Goal: Information Seeking & Learning: Find specific fact

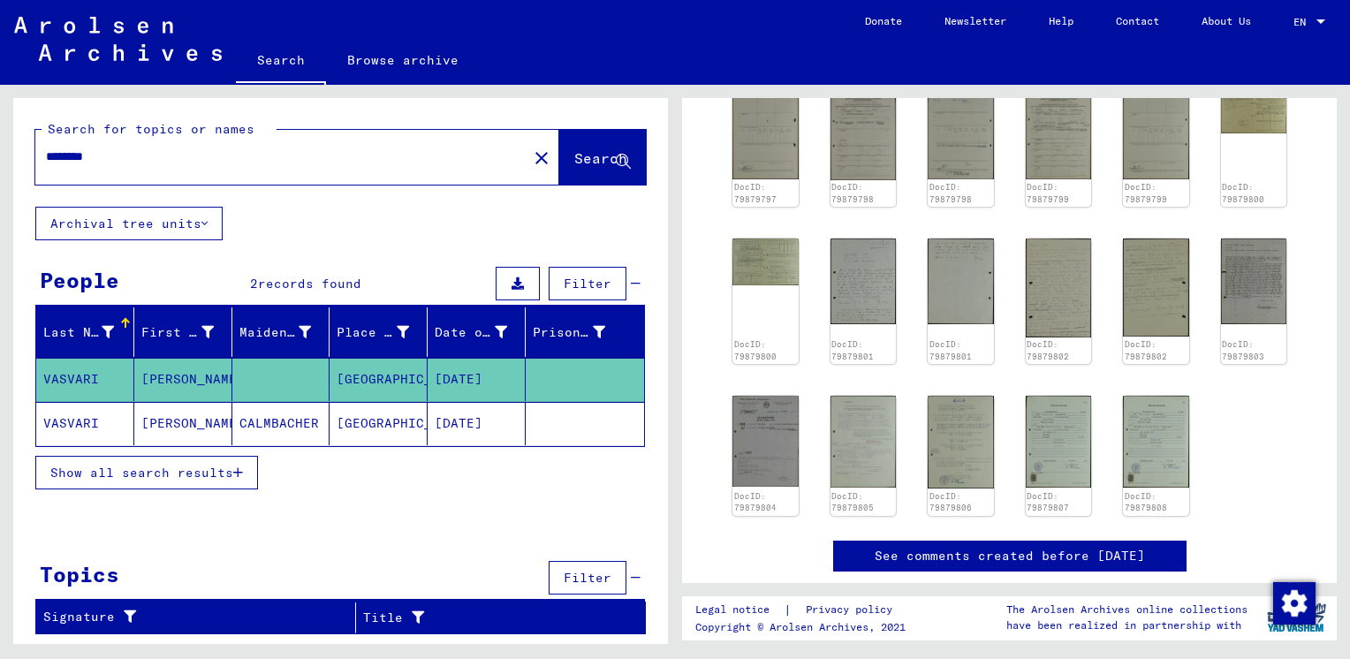
scroll to position [518, 0]
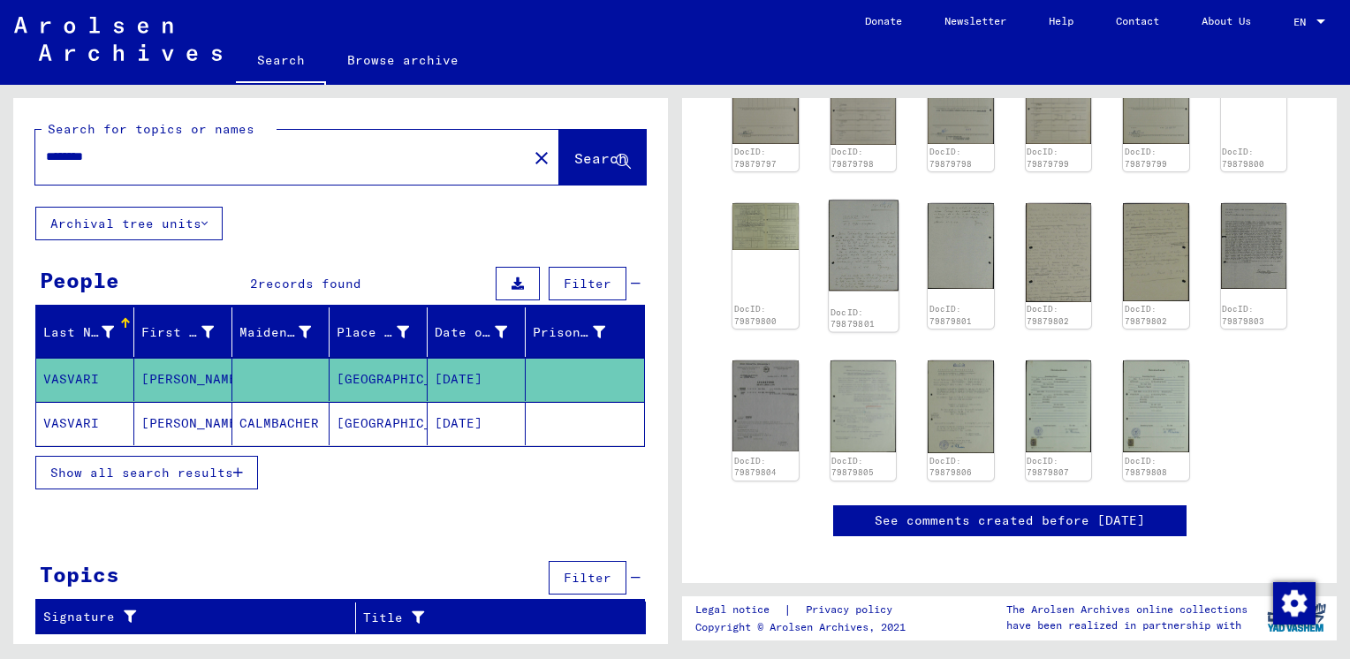
click at [867, 225] on img at bounding box center [863, 245] width 69 height 90
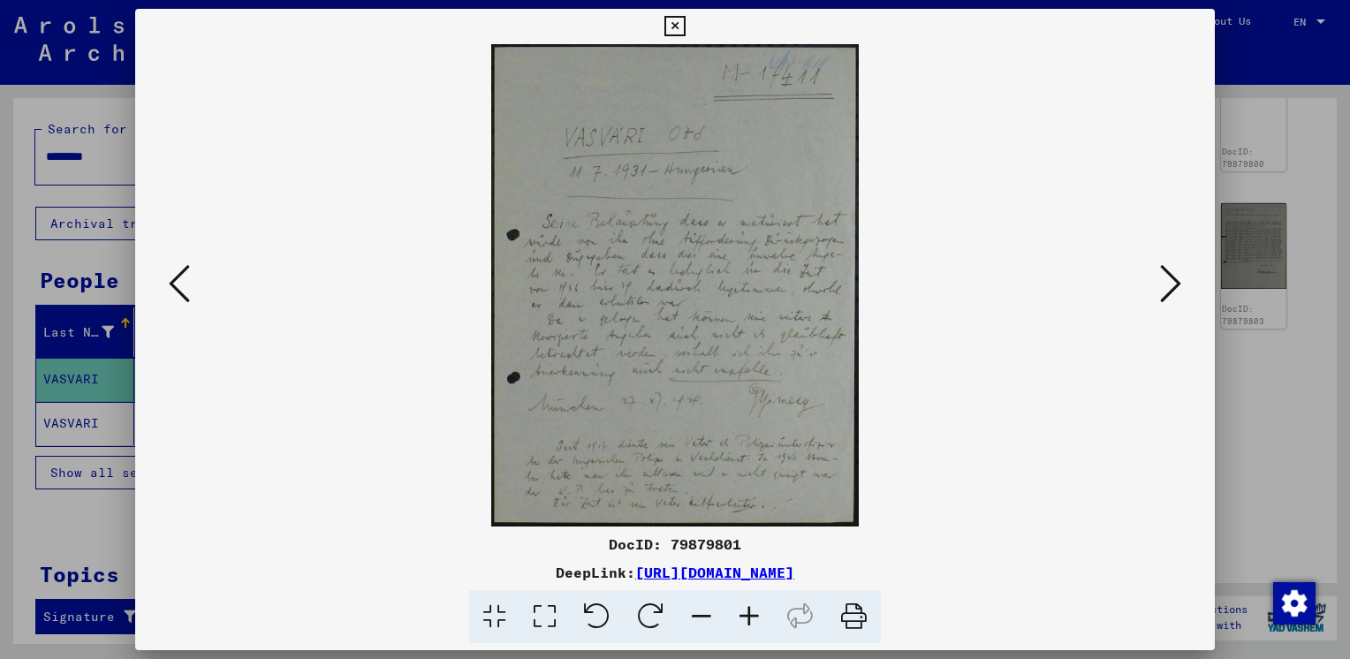
click at [545, 613] on icon at bounding box center [544, 617] width 50 height 54
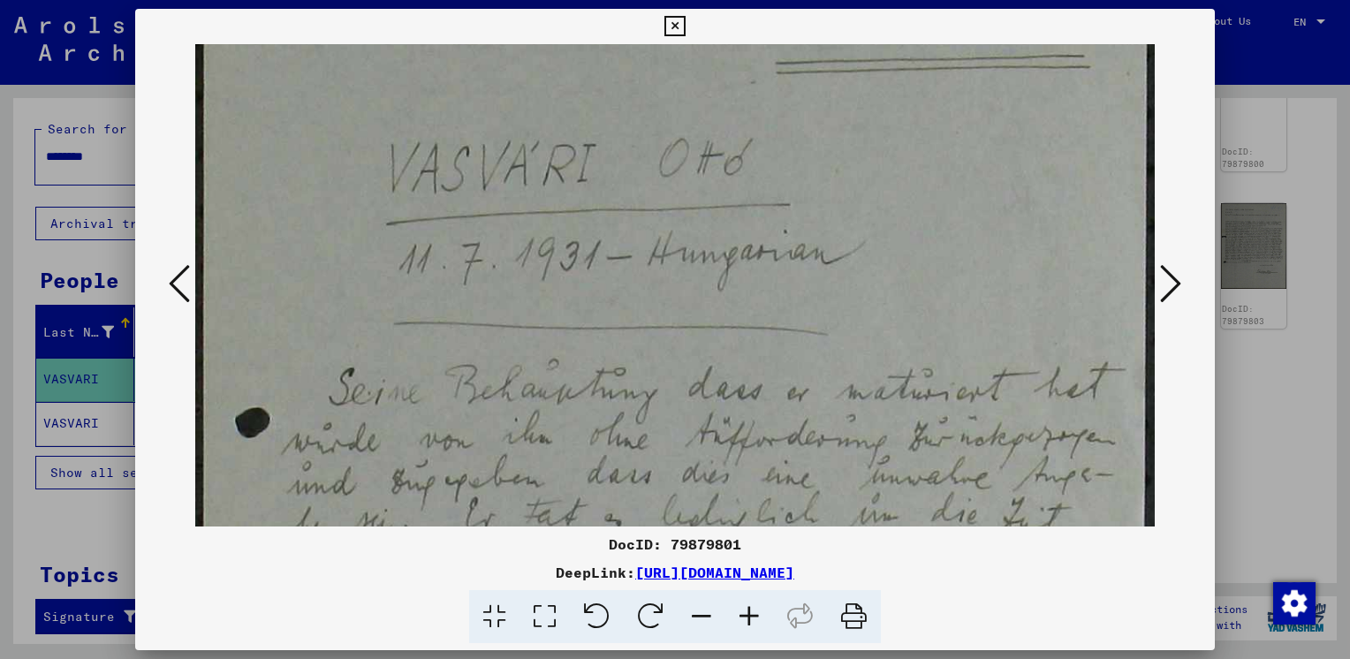
drag, startPoint x: 724, startPoint y: 332, endPoint x: 722, endPoint y: 210, distance: 121.9
click at [722, 210] on img at bounding box center [674, 555] width 959 height 1258
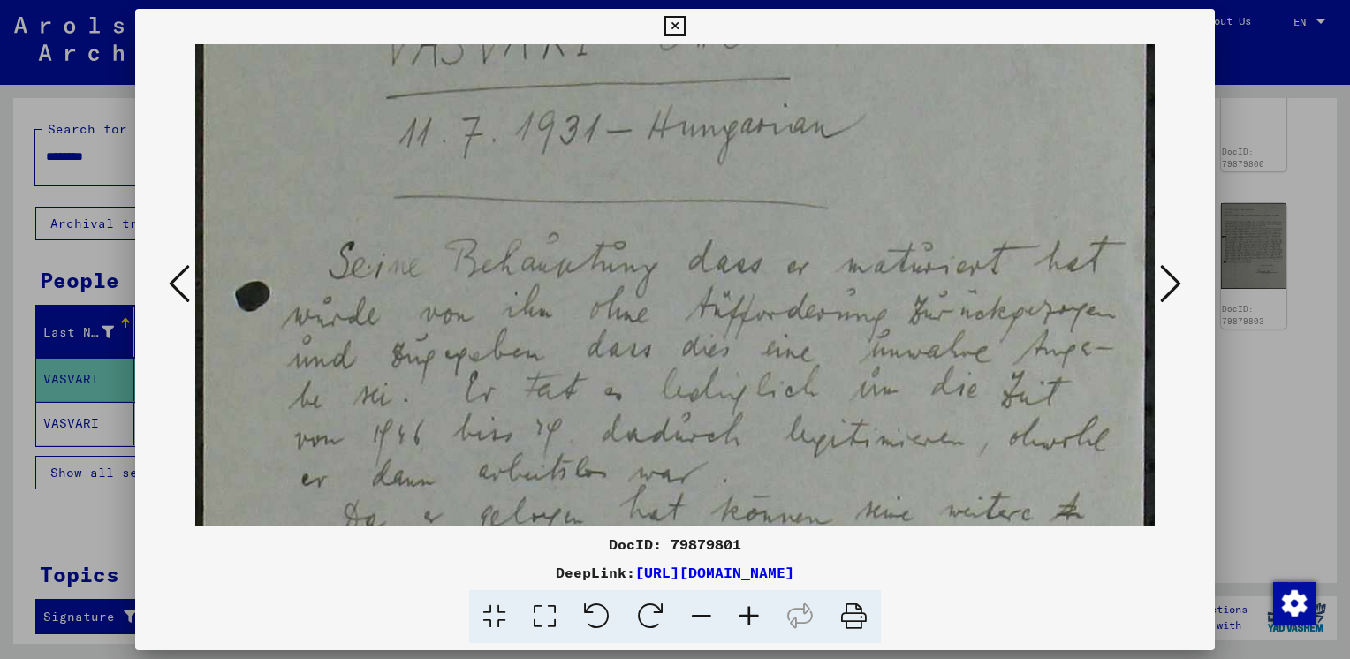
scroll to position [251, 0]
drag, startPoint x: 726, startPoint y: 302, endPoint x: 708, endPoint y: 253, distance: 52.5
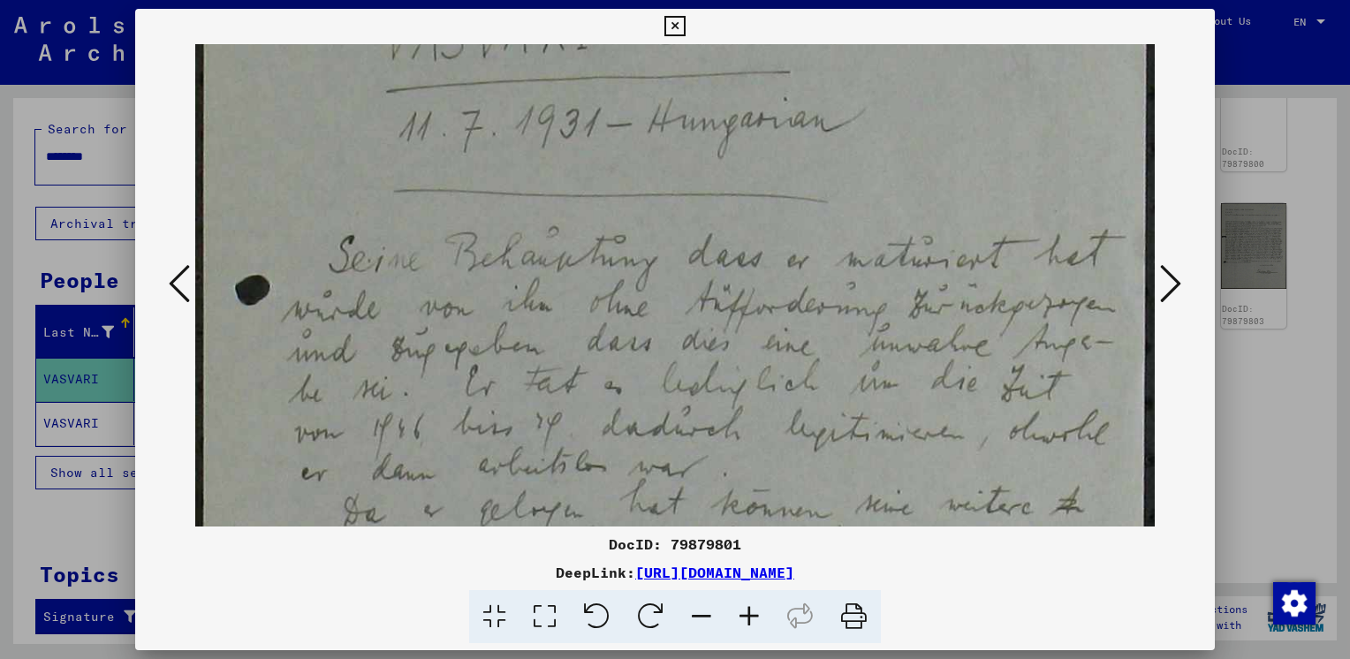
click at [708, 229] on img at bounding box center [674, 422] width 959 height 1258
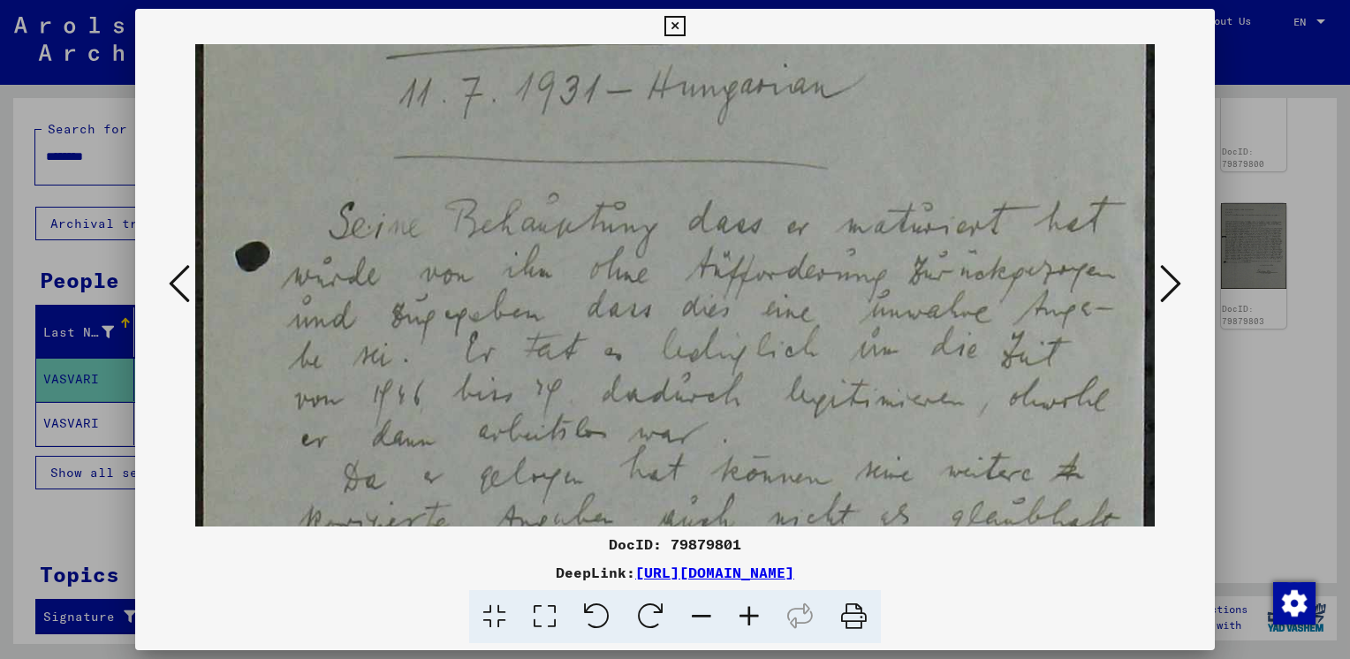
drag, startPoint x: 746, startPoint y: 394, endPoint x: 659, endPoint y: 383, distance: 87.2
click at [647, 363] on img at bounding box center [674, 389] width 959 height 1258
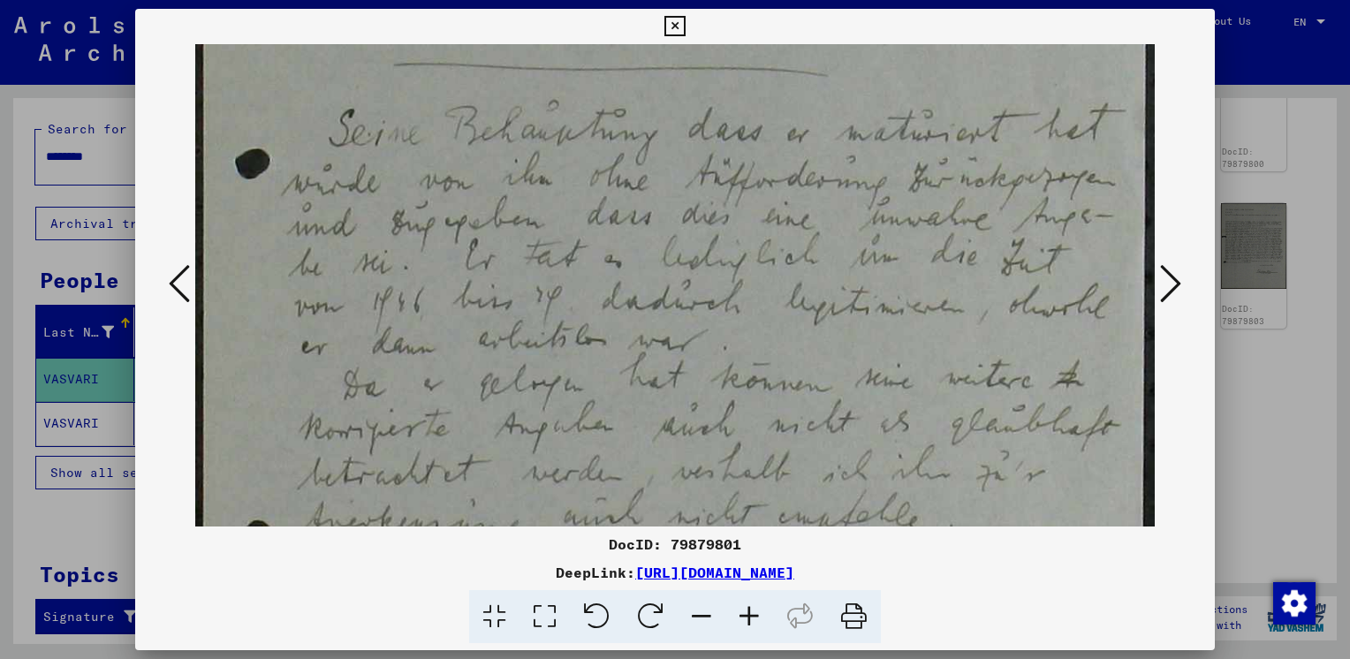
drag, startPoint x: 650, startPoint y: 290, endPoint x: 642, endPoint y: 222, distance: 68.5
click at [642, 222] on img at bounding box center [674, 296] width 959 height 1258
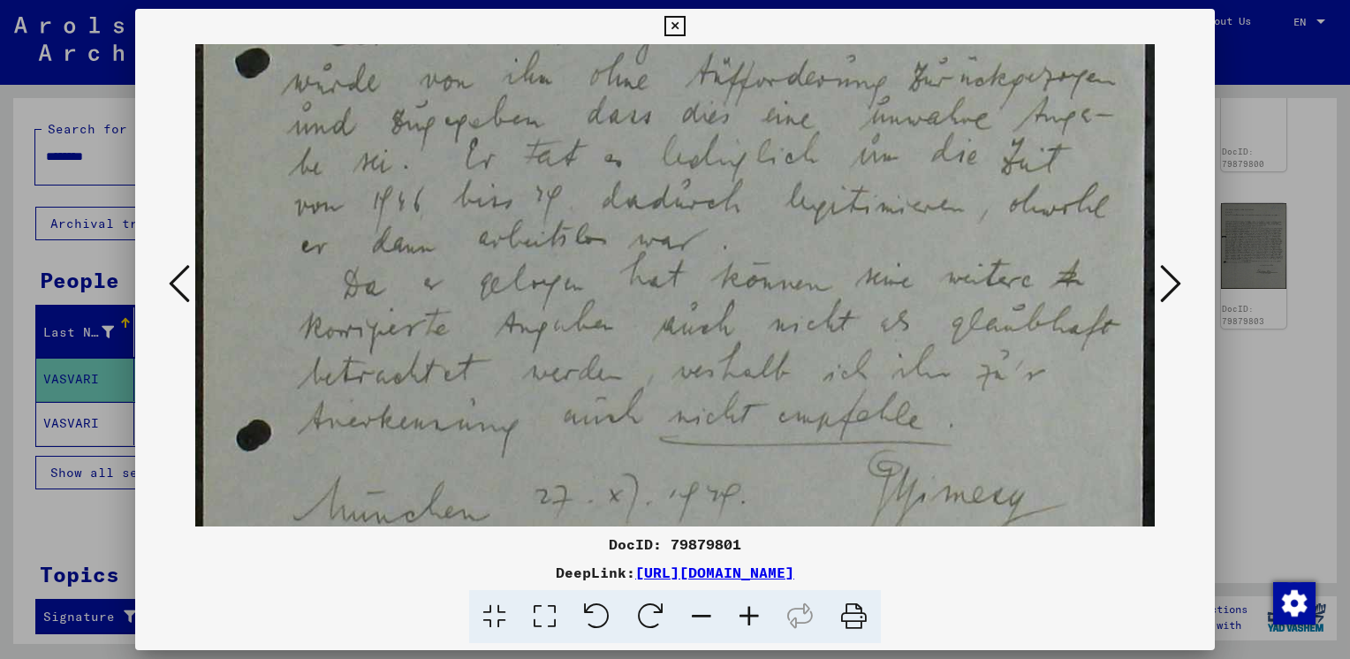
drag, startPoint x: 655, startPoint y: 364, endPoint x: 671, endPoint y: 320, distance: 47.2
click at [650, 267] on img at bounding box center [674, 195] width 959 height 1258
click at [676, 22] on icon at bounding box center [674, 26] width 20 height 21
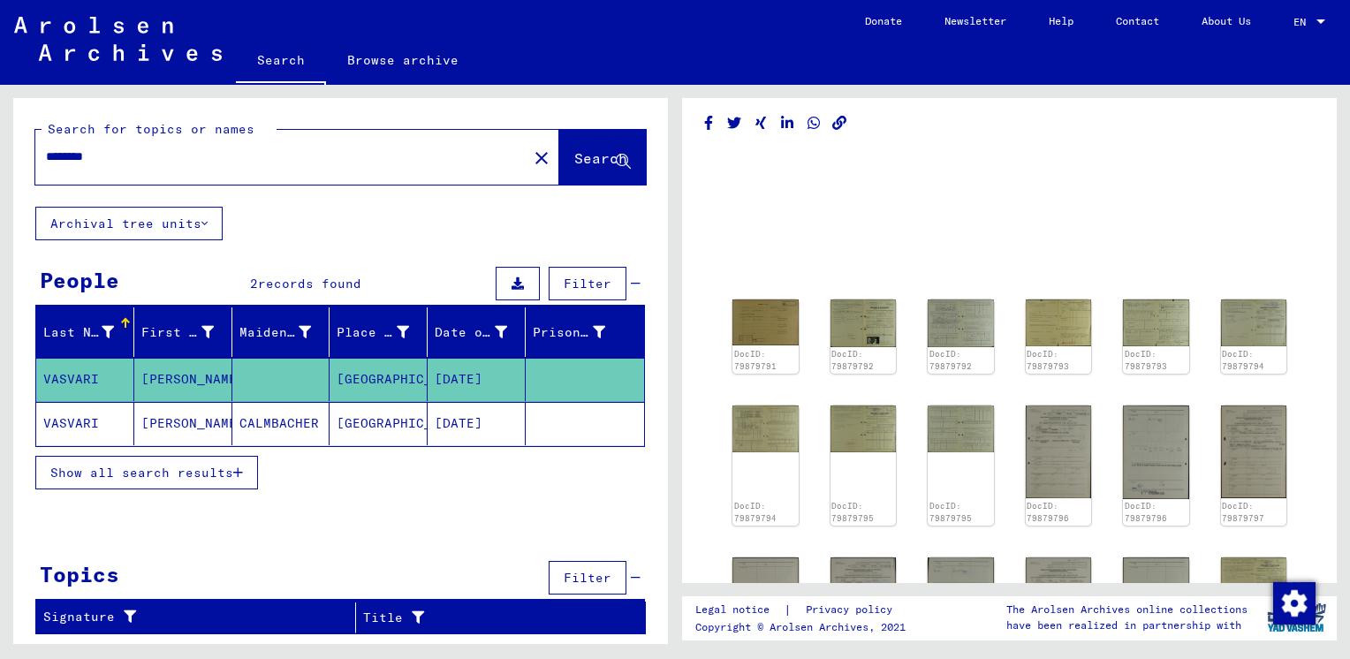
scroll to position [0, 0]
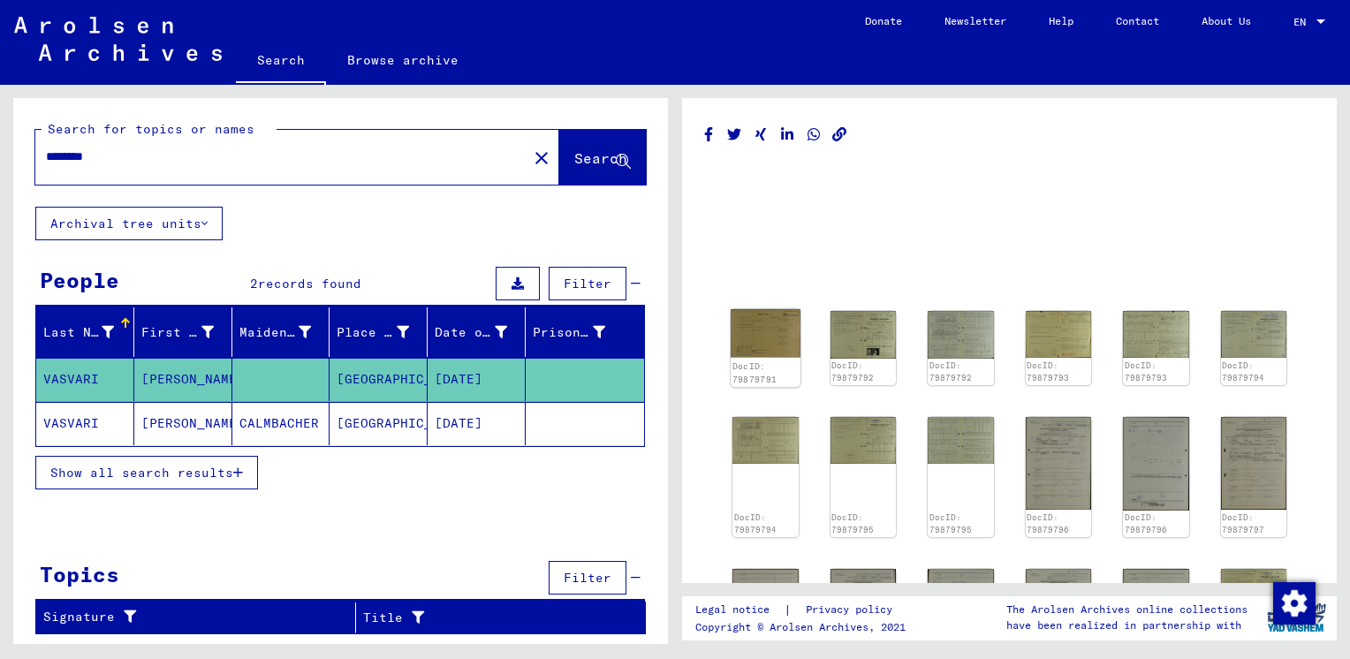
click at [755, 344] on img at bounding box center [765, 333] width 69 height 49
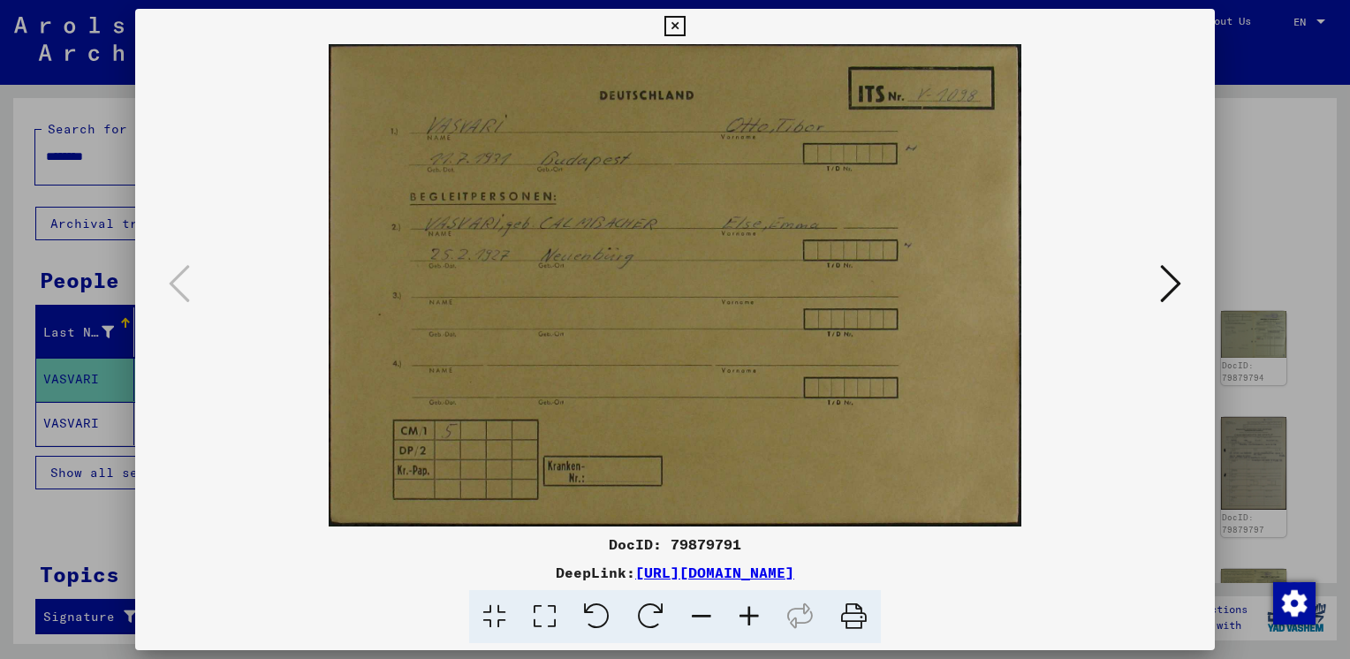
click at [1162, 290] on icon at bounding box center [1170, 283] width 21 height 42
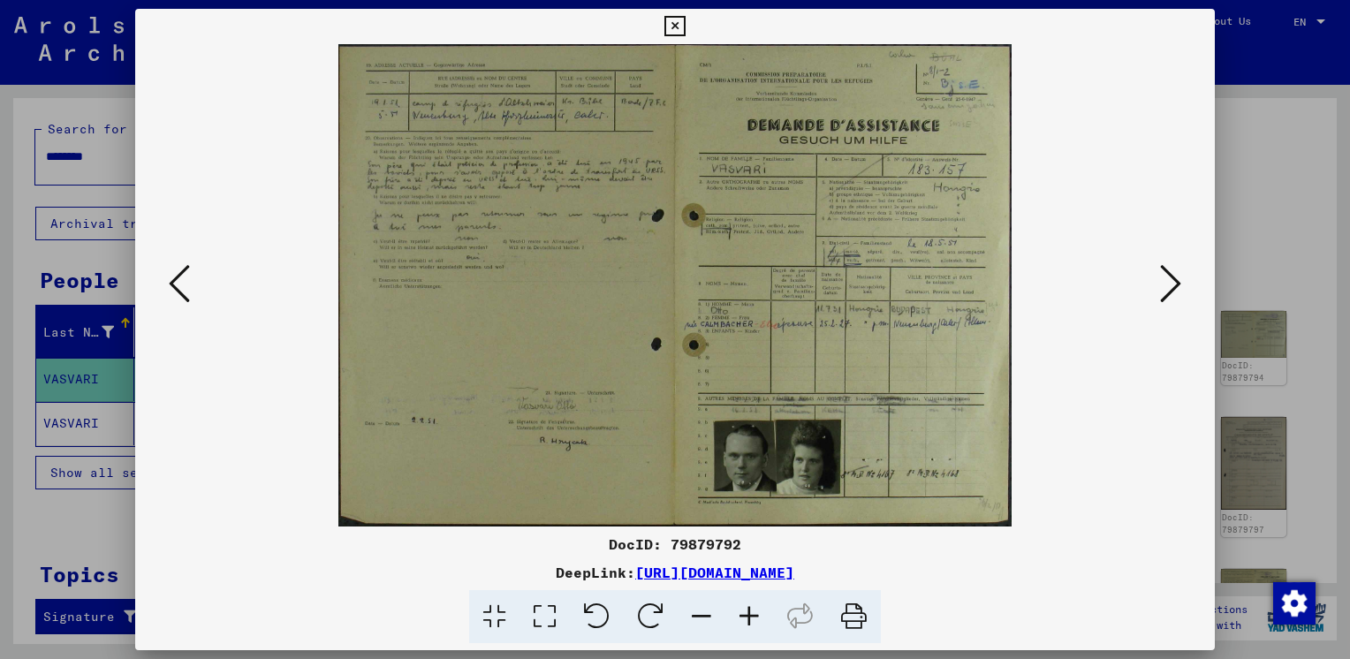
click at [1162, 290] on icon at bounding box center [1170, 283] width 21 height 42
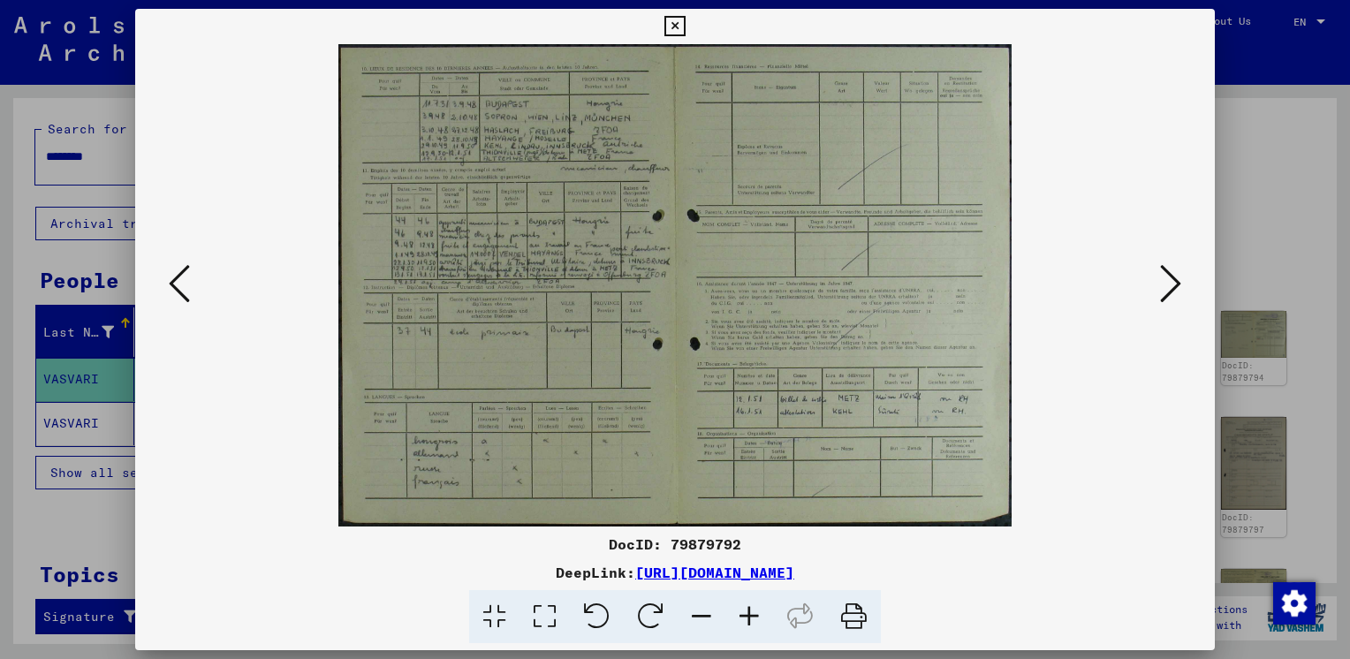
click at [1162, 290] on icon at bounding box center [1170, 283] width 21 height 42
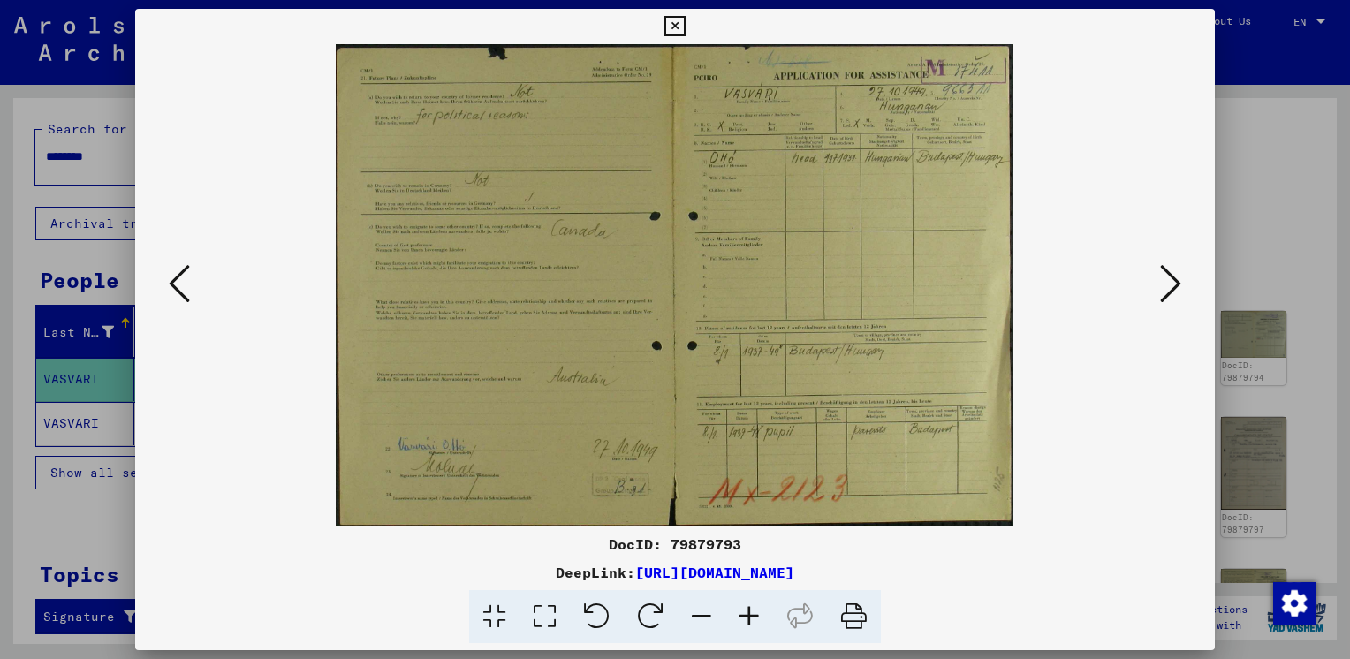
click at [1162, 290] on icon at bounding box center [1170, 283] width 21 height 42
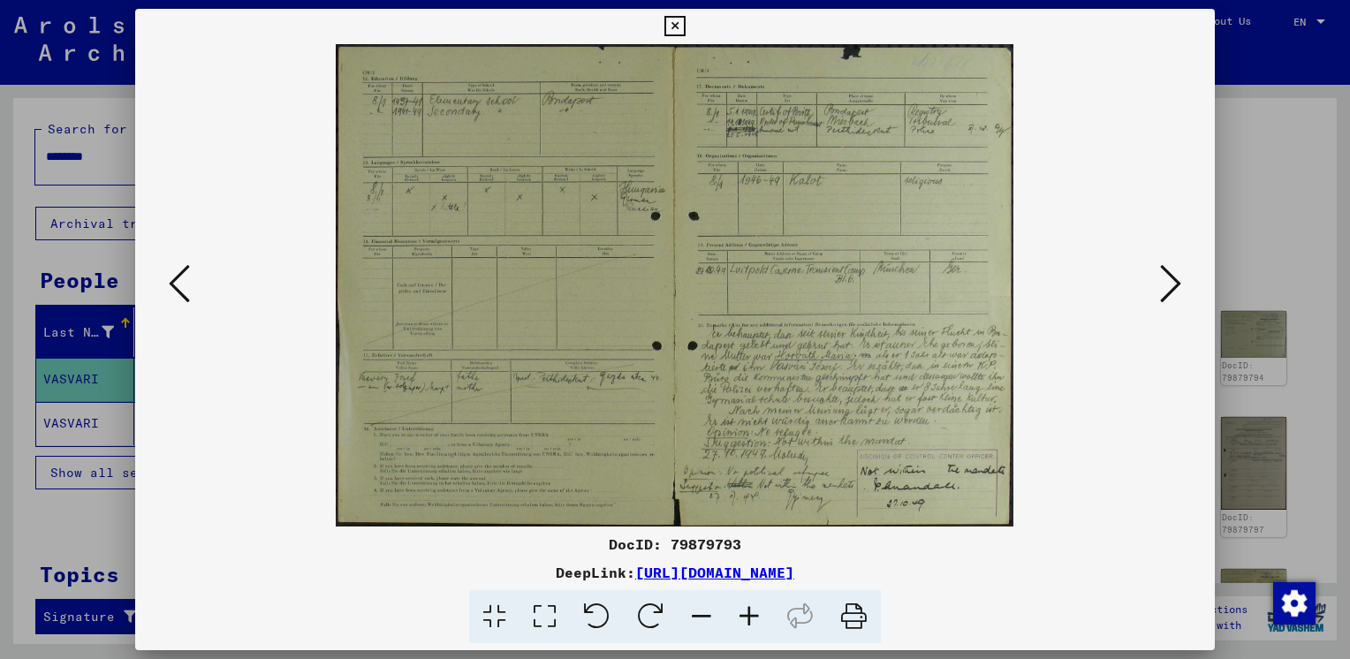
click at [1162, 290] on icon at bounding box center [1170, 283] width 21 height 42
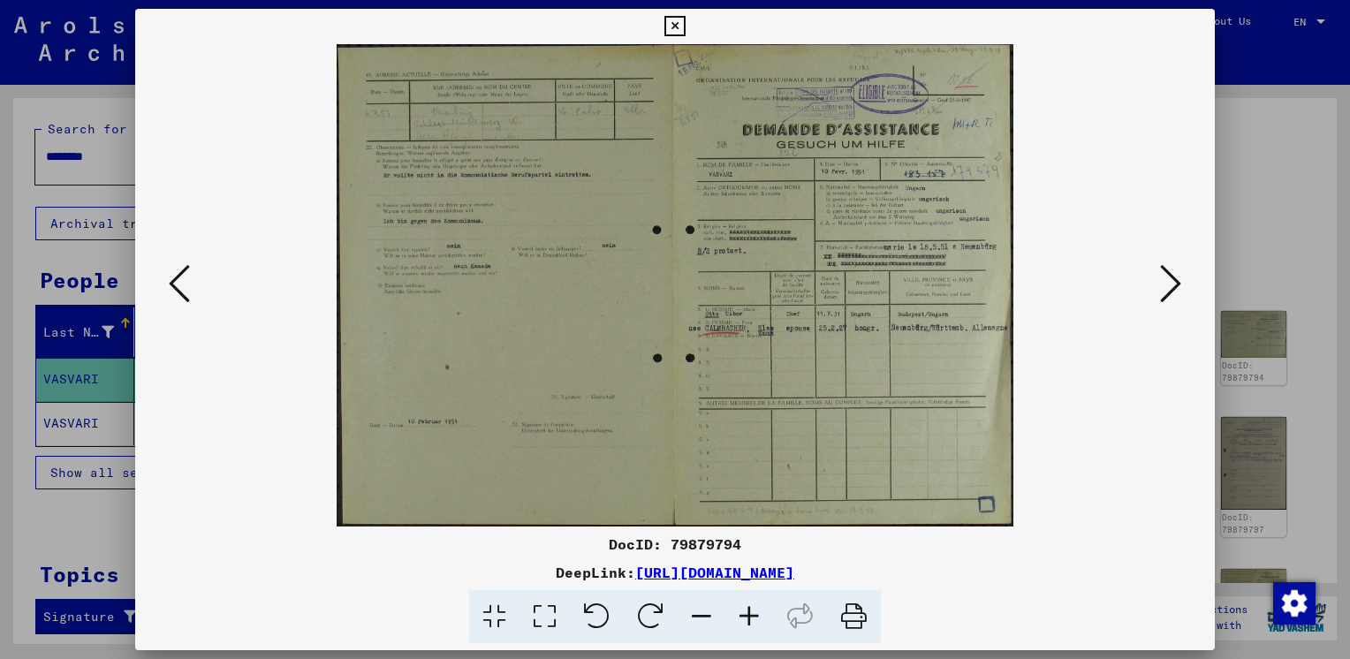
click at [1162, 285] on icon at bounding box center [1170, 283] width 21 height 42
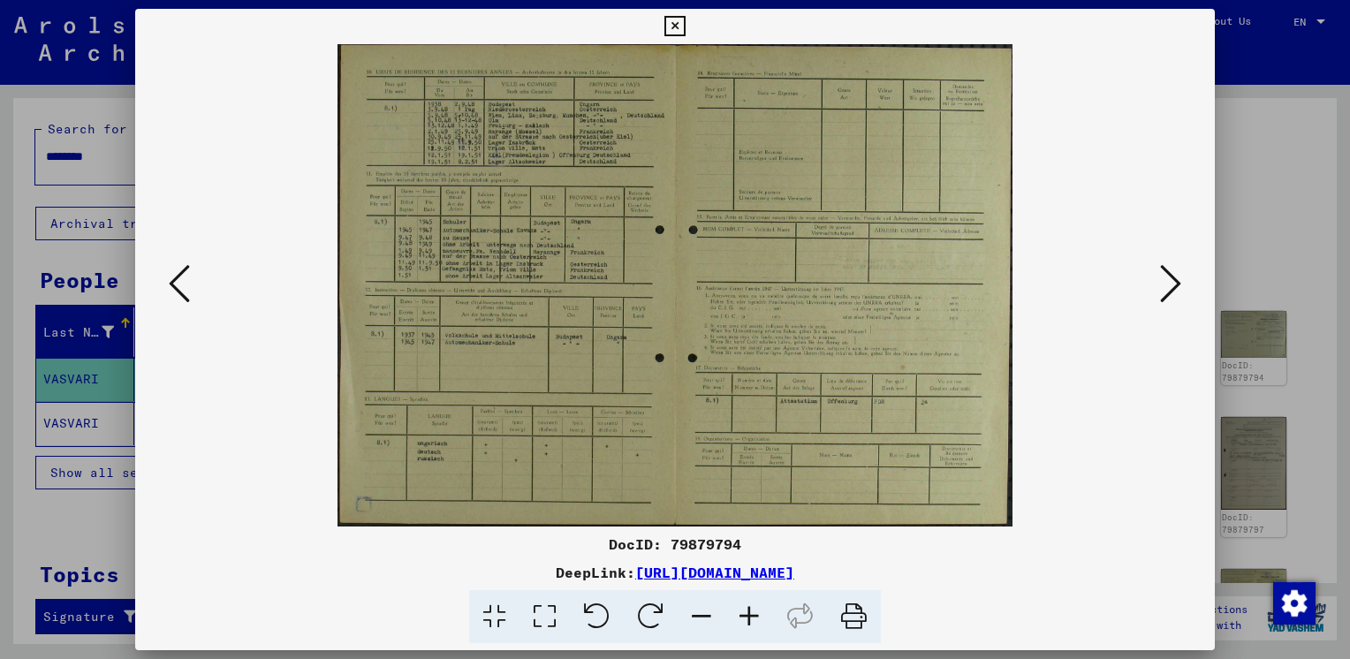
click at [1162, 285] on icon at bounding box center [1170, 283] width 21 height 42
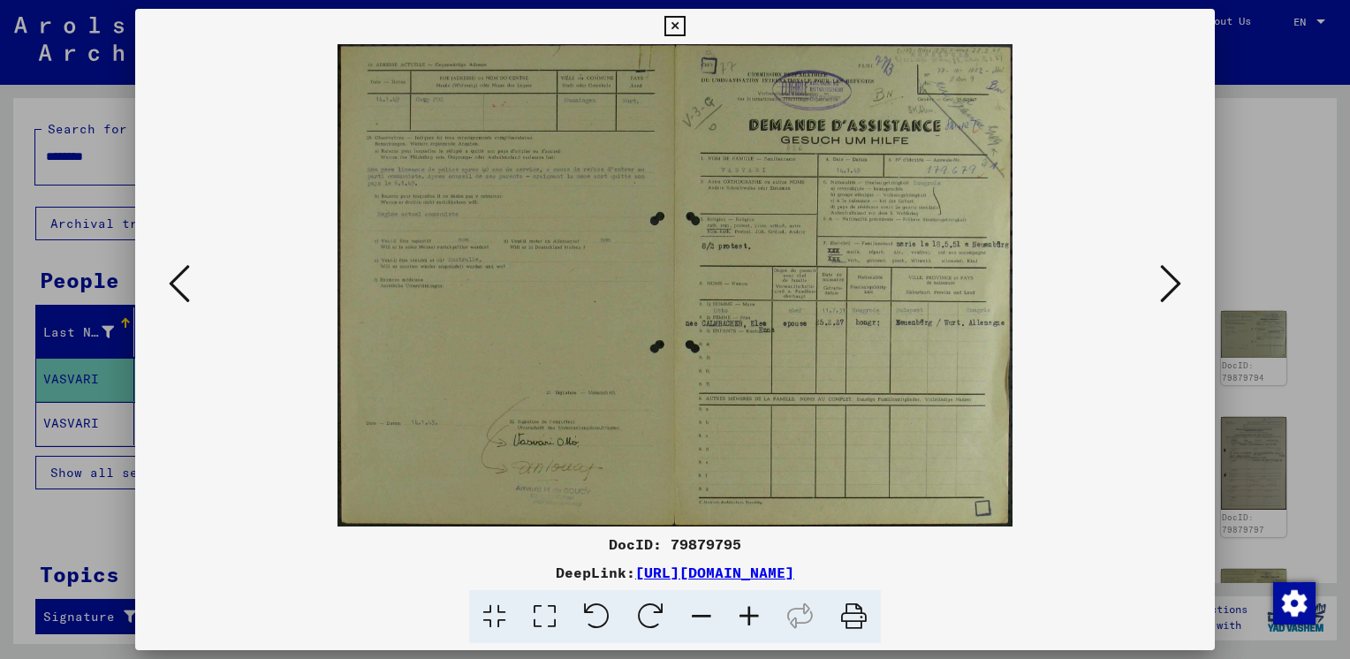
click at [1162, 285] on icon at bounding box center [1170, 283] width 21 height 42
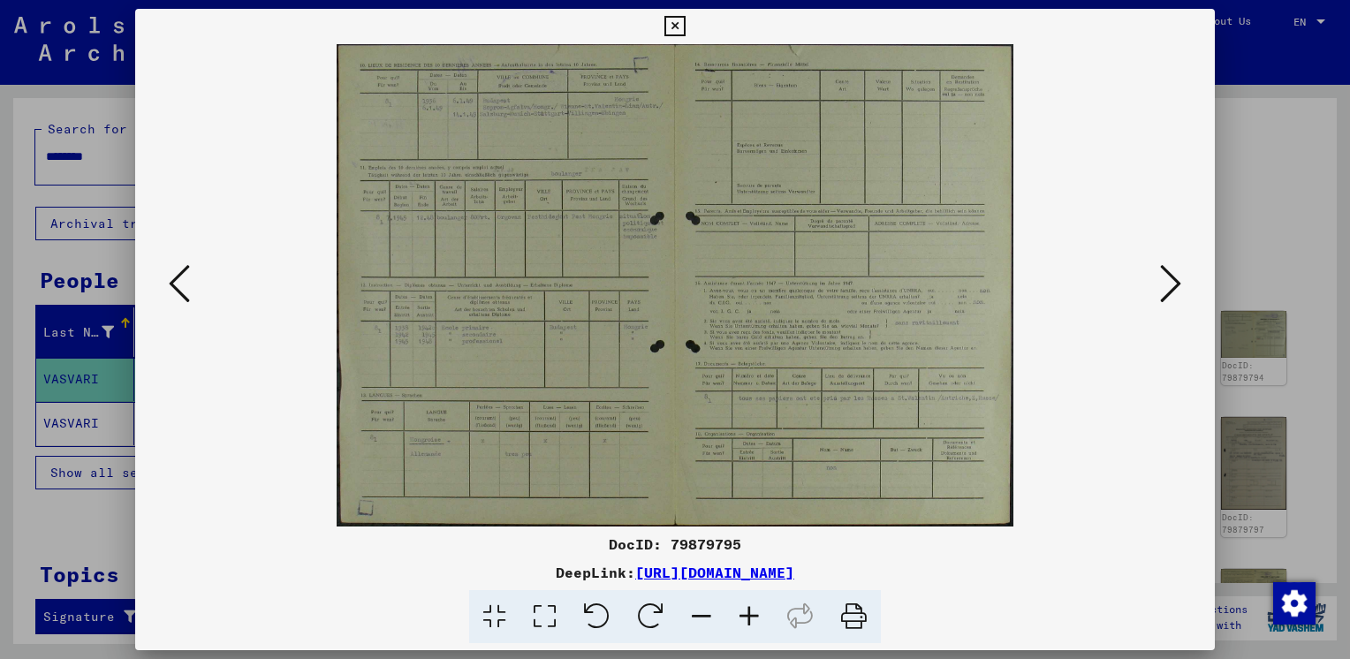
click at [1162, 285] on icon at bounding box center [1170, 283] width 21 height 42
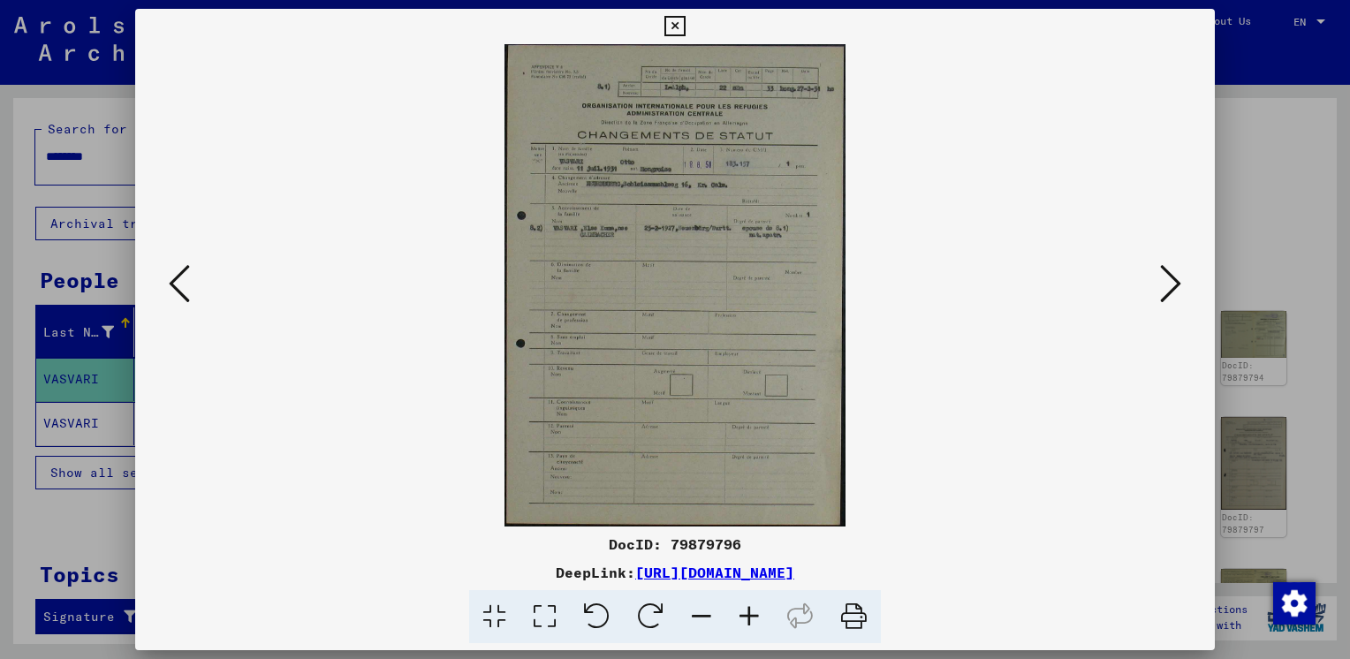
click at [1162, 285] on icon at bounding box center [1170, 283] width 21 height 42
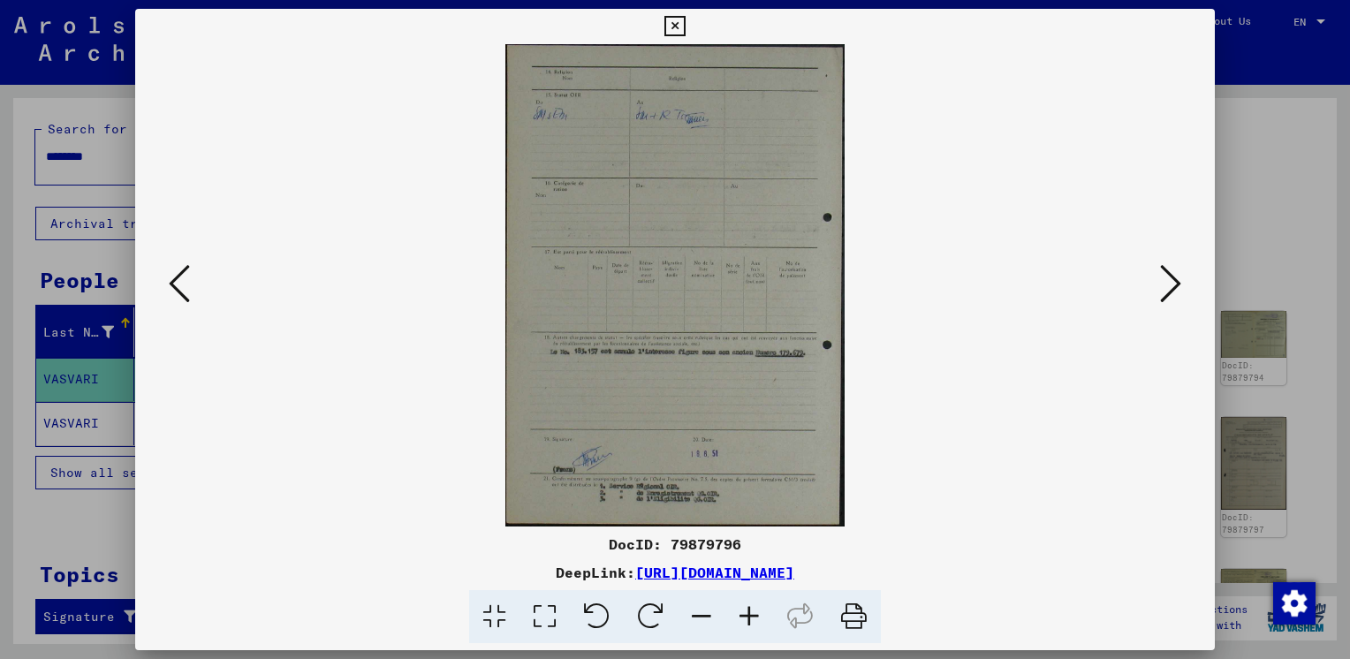
click at [1162, 285] on icon at bounding box center [1170, 283] width 21 height 42
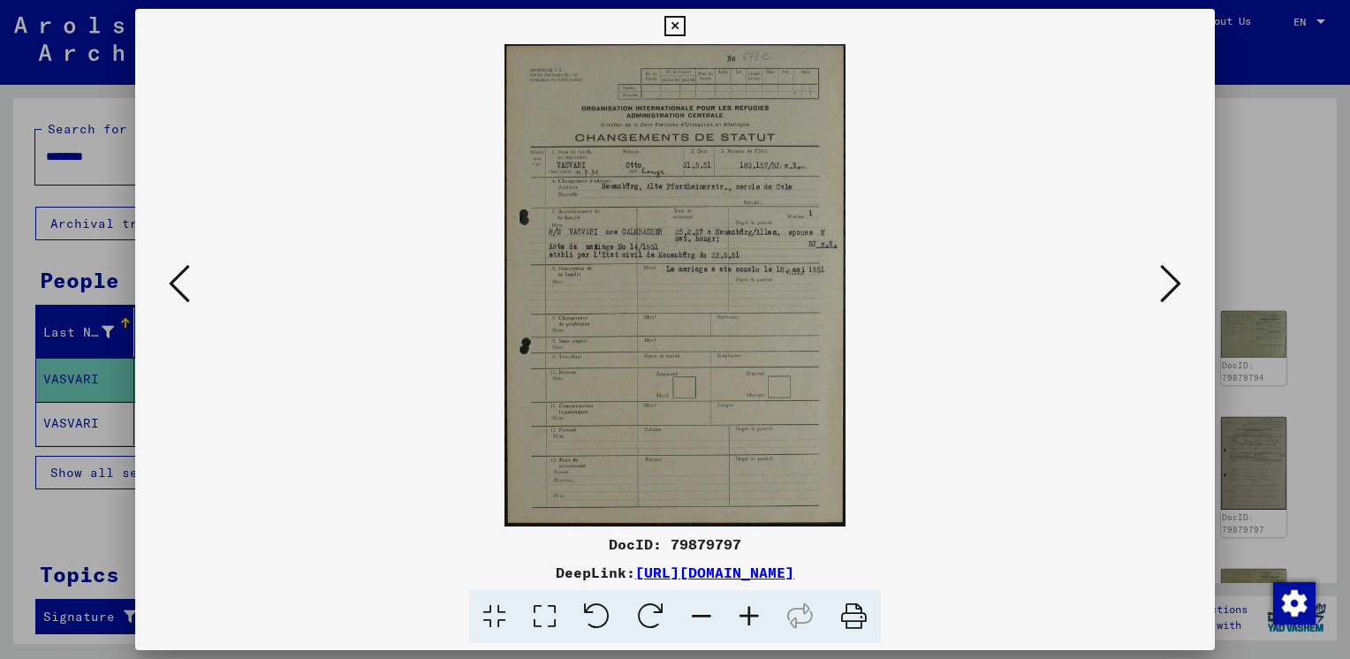
click at [1162, 285] on icon at bounding box center [1170, 283] width 21 height 42
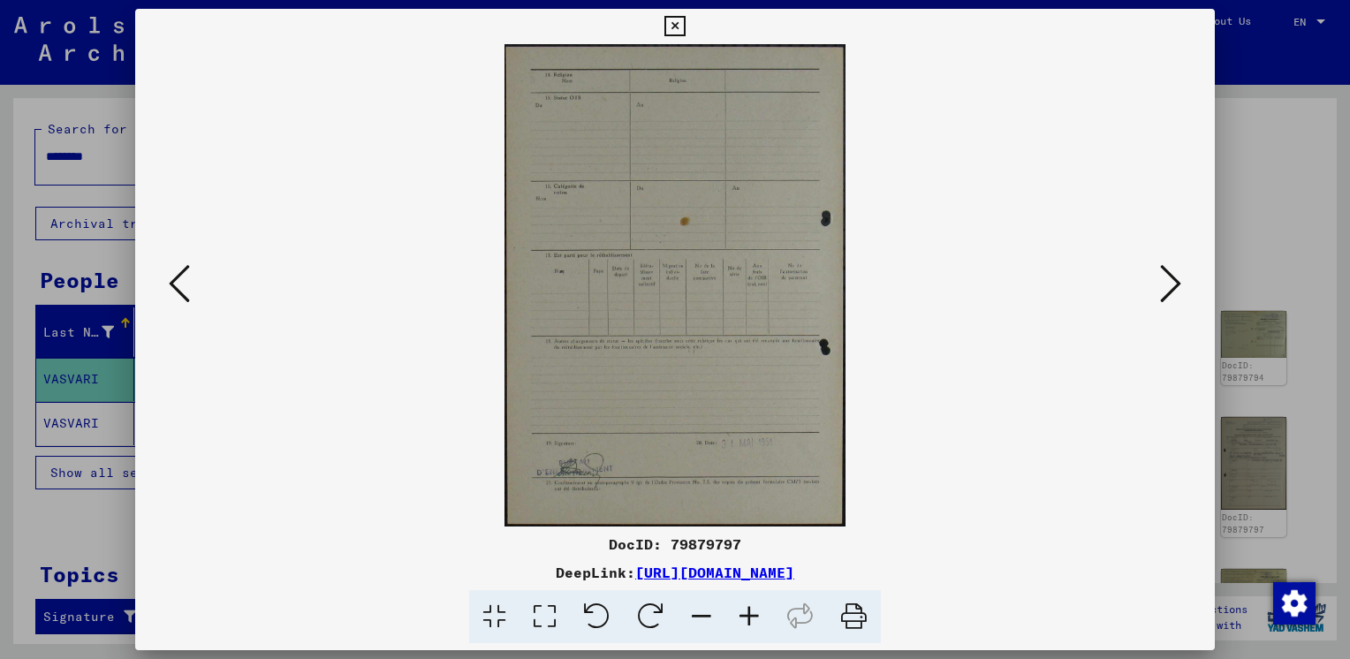
click at [1162, 290] on icon at bounding box center [1170, 283] width 21 height 42
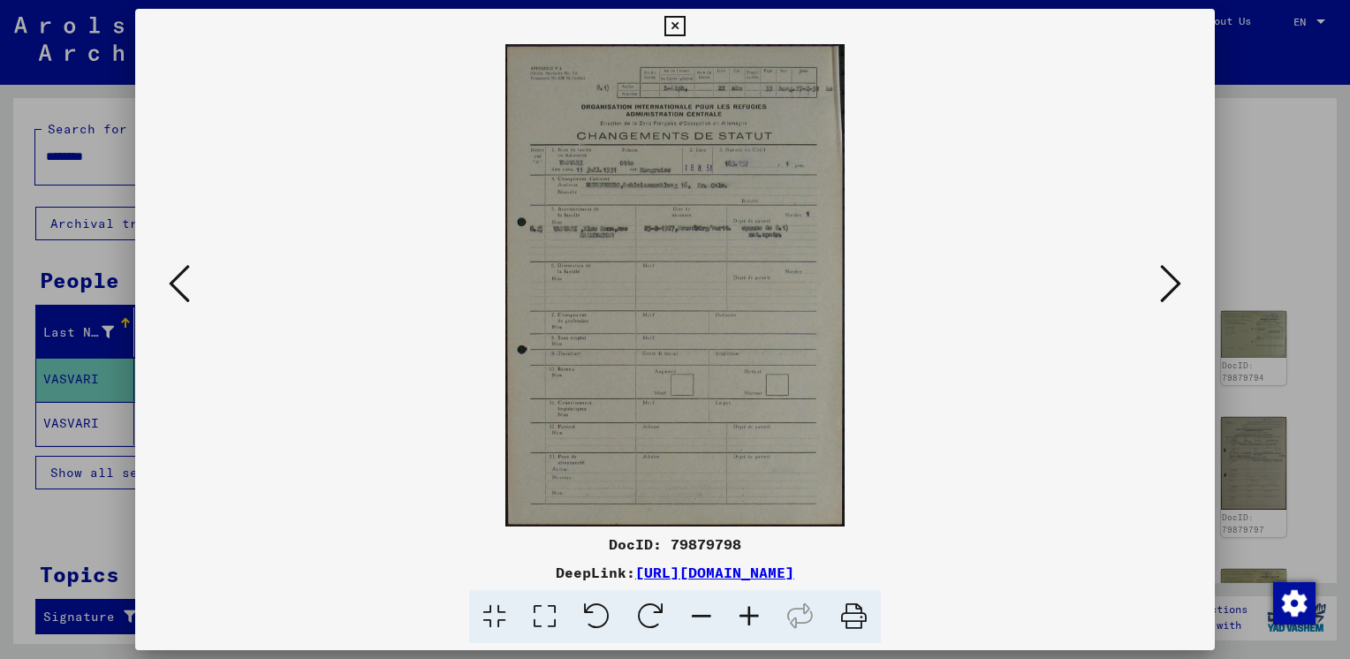
click at [1162, 290] on icon at bounding box center [1170, 283] width 21 height 42
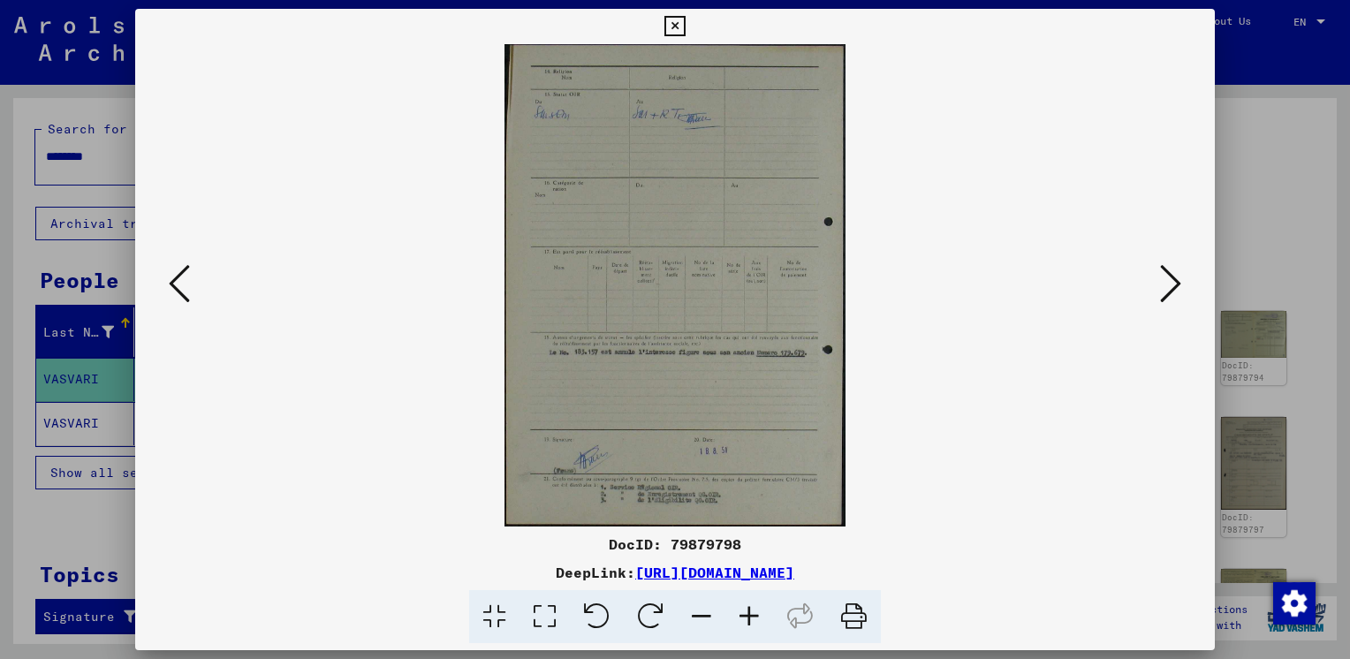
click at [1162, 290] on icon at bounding box center [1170, 283] width 21 height 42
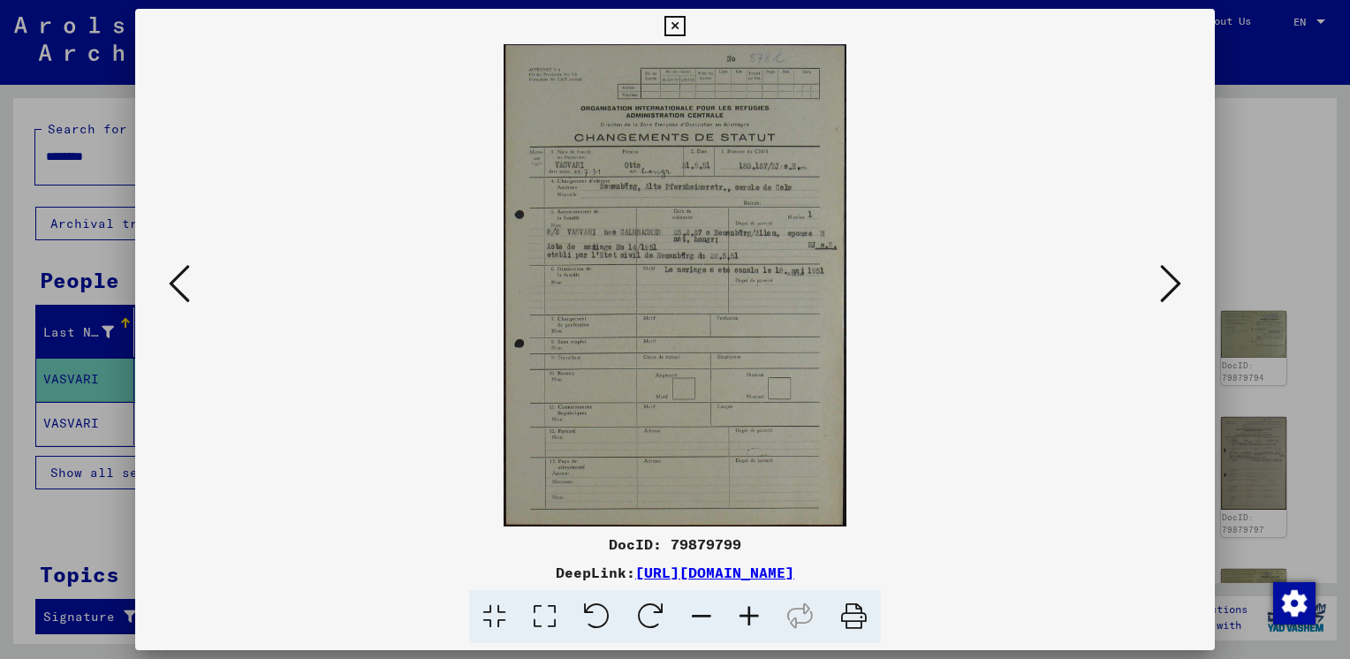
click at [544, 607] on icon at bounding box center [544, 617] width 50 height 54
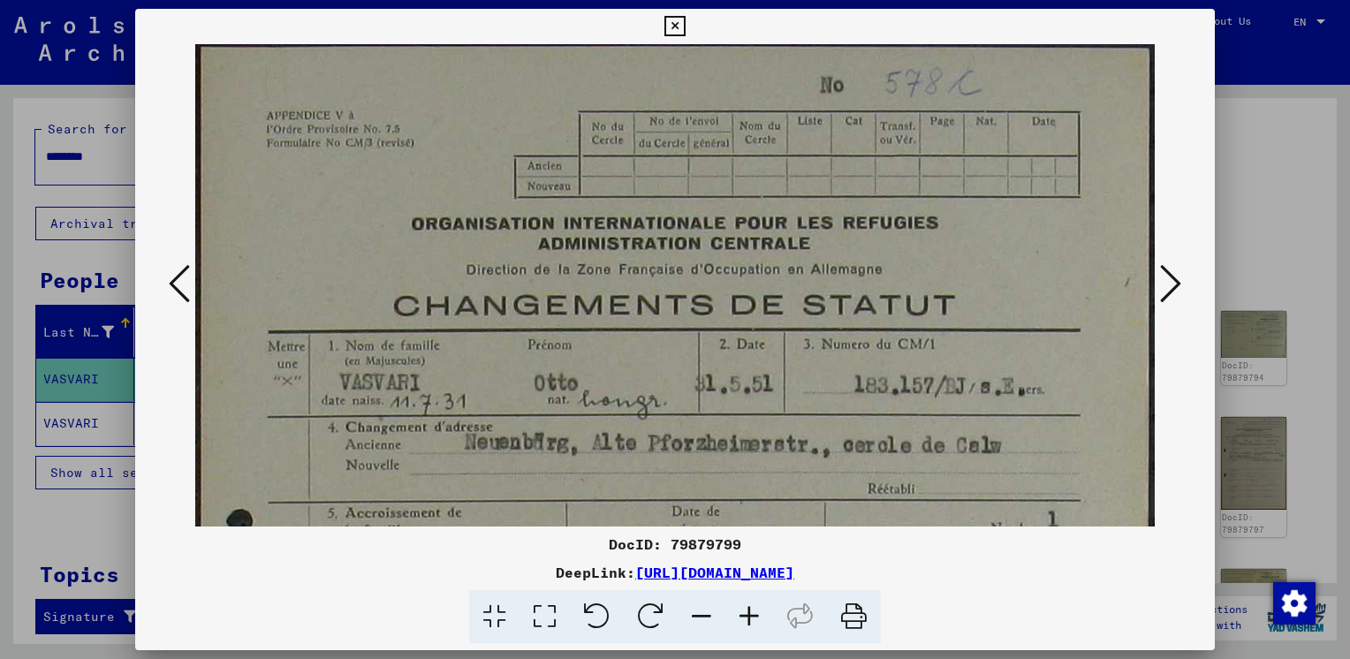
click at [544, 607] on icon at bounding box center [544, 617] width 50 height 54
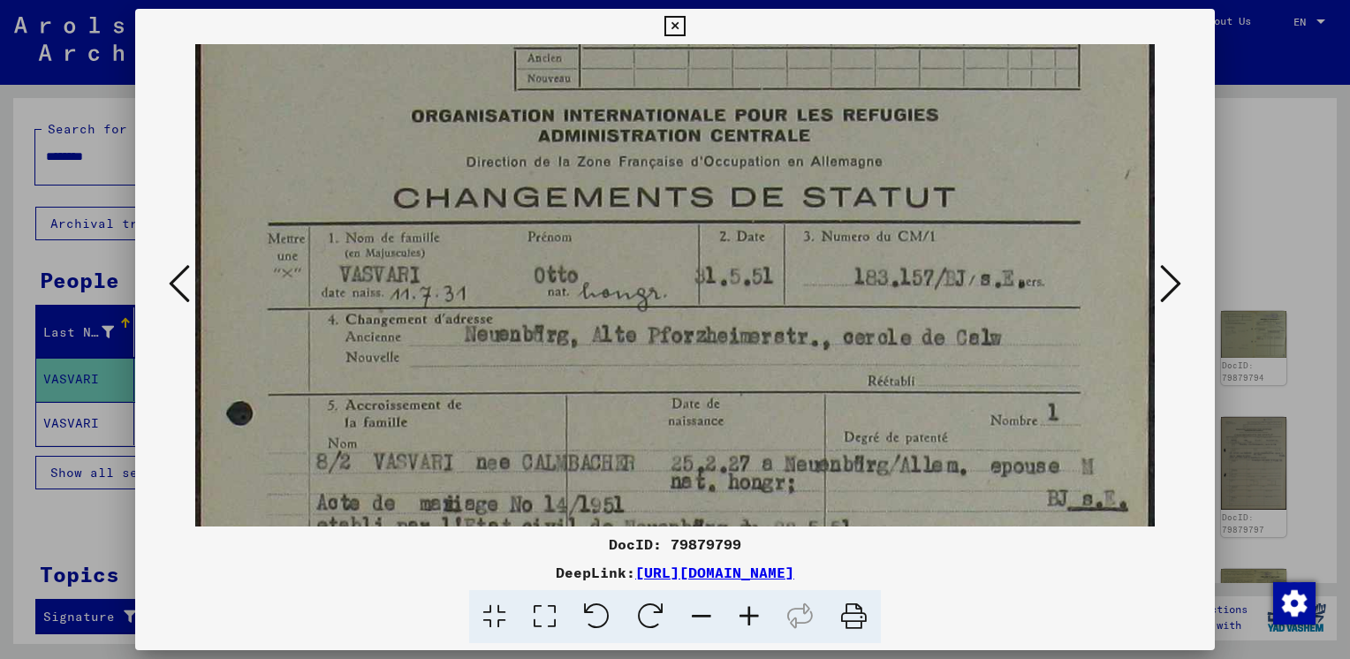
scroll to position [126, 0]
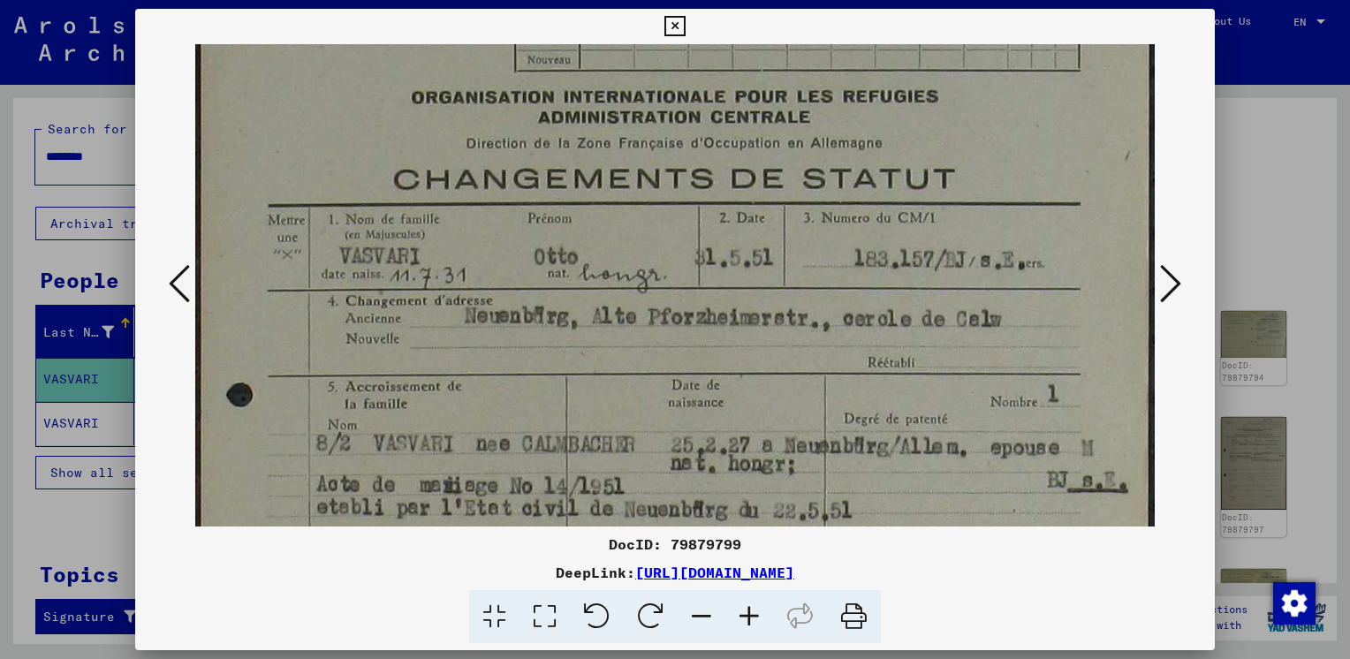
drag, startPoint x: 841, startPoint y: 367, endPoint x: 757, endPoint y: 242, distance: 150.2
click at [757, 242] on img at bounding box center [674, 593] width 959 height 1350
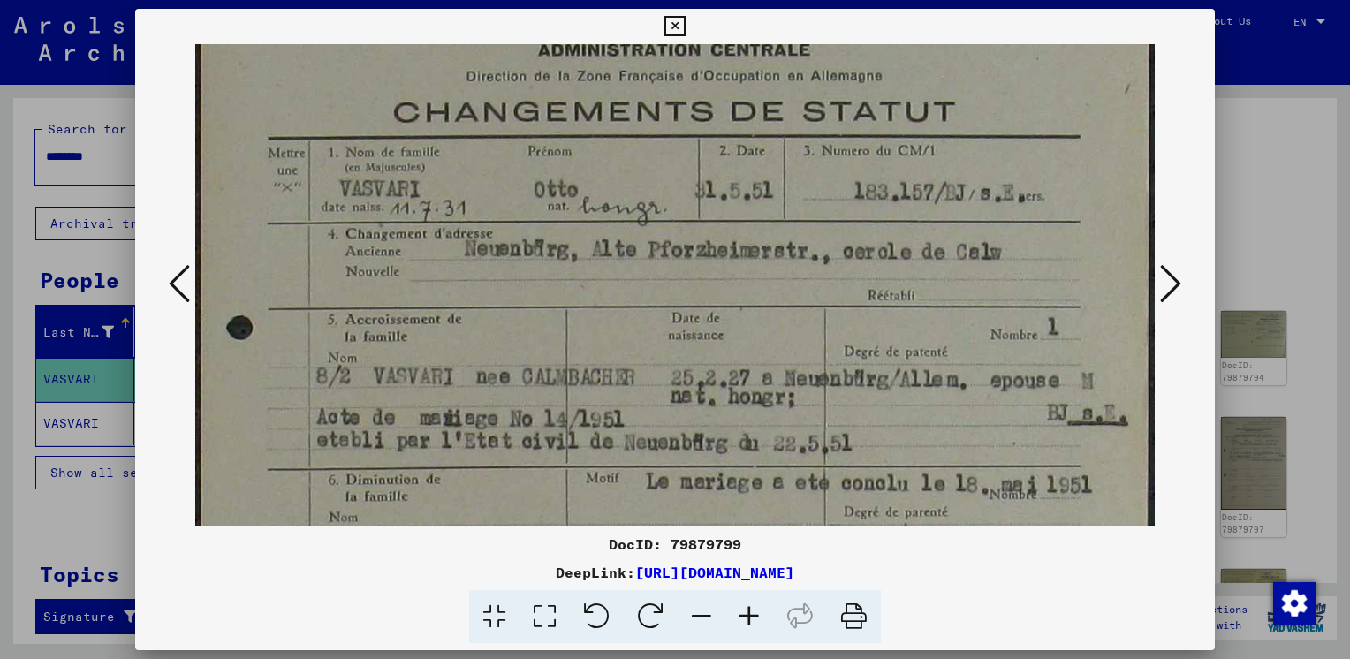
scroll to position [177, 0]
drag, startPoint x: 862, startPoint y: 415, endPoint x: 859, endPoint y: 367, distance: 47.8
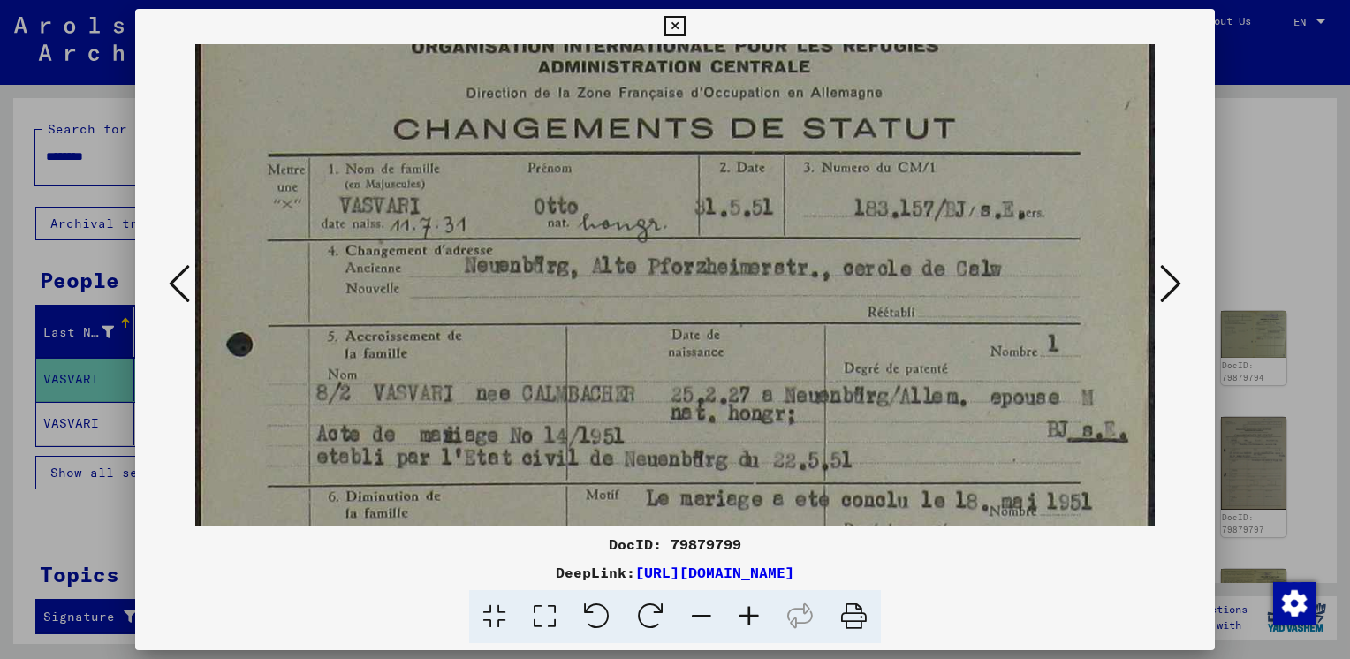
click at [859, 367] on img at bounding box center [674, 543] width 959 height 1350
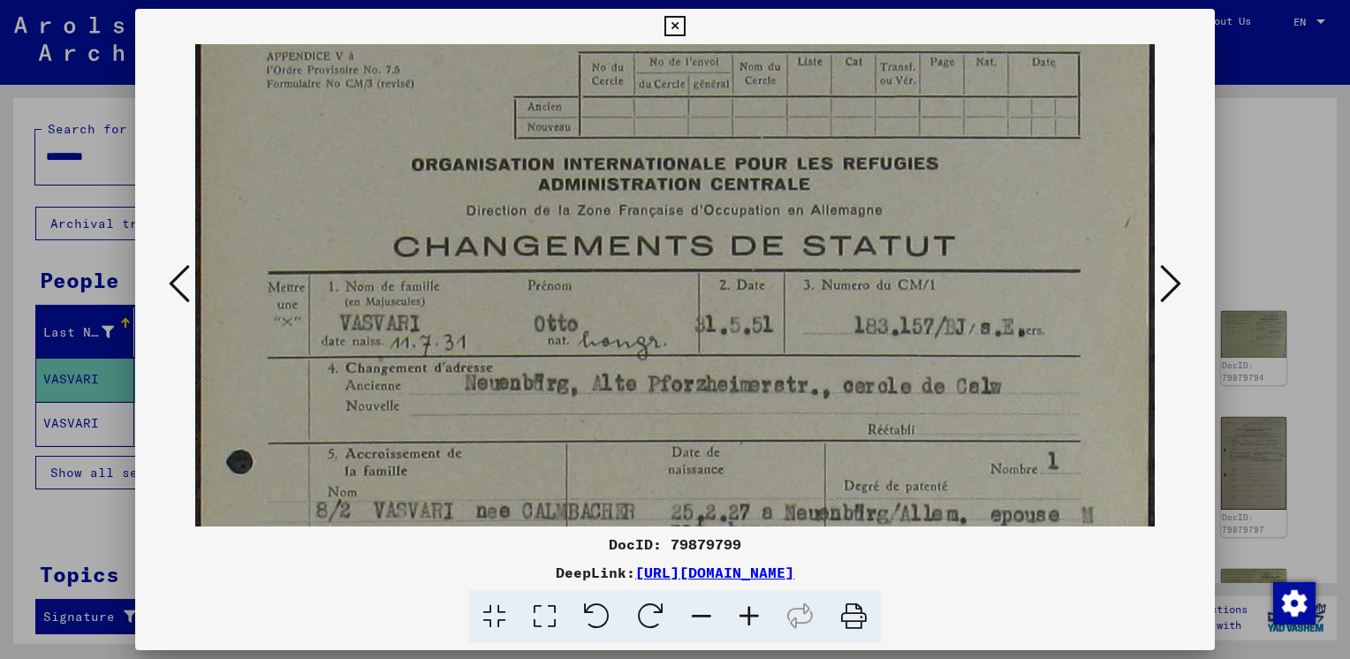
drag, startPoint x: 788, startPoint y: 310, endPoint x: 779, endPoint y: 435, distance: 124.9
click at [779, 435] on img at bounding box center [674, 660] width 959 height 1350
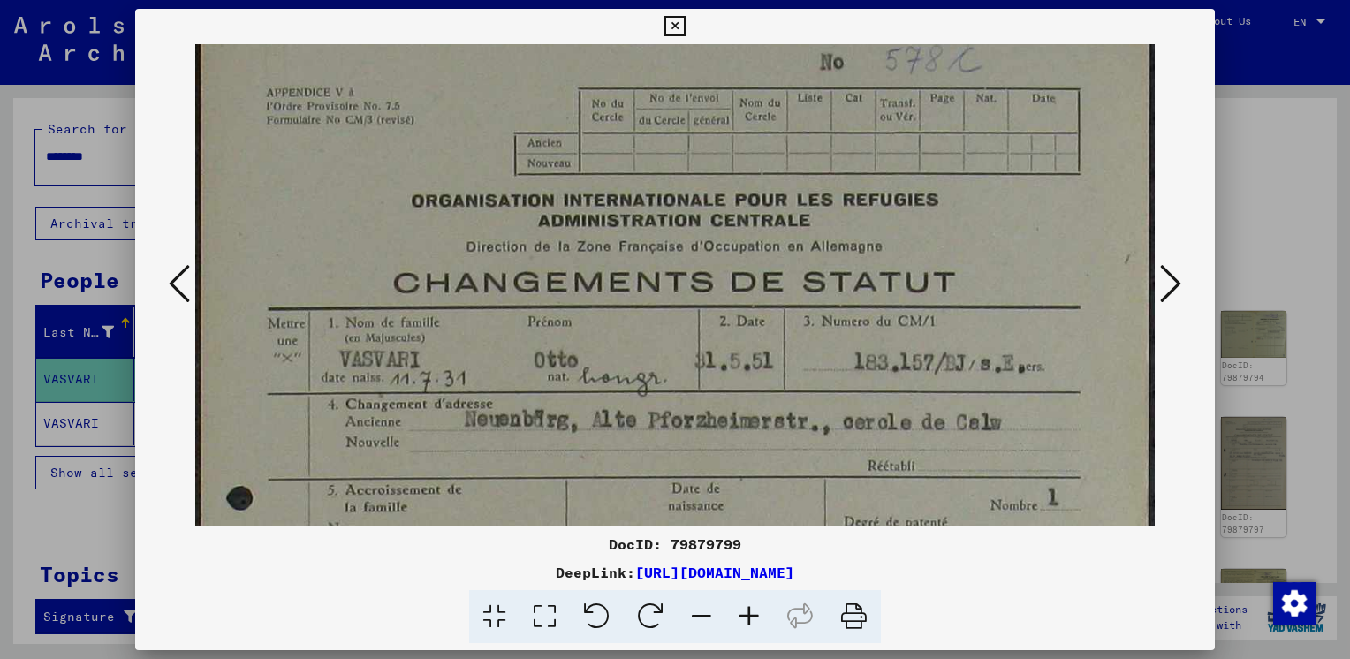
scroll to position [0, 0]
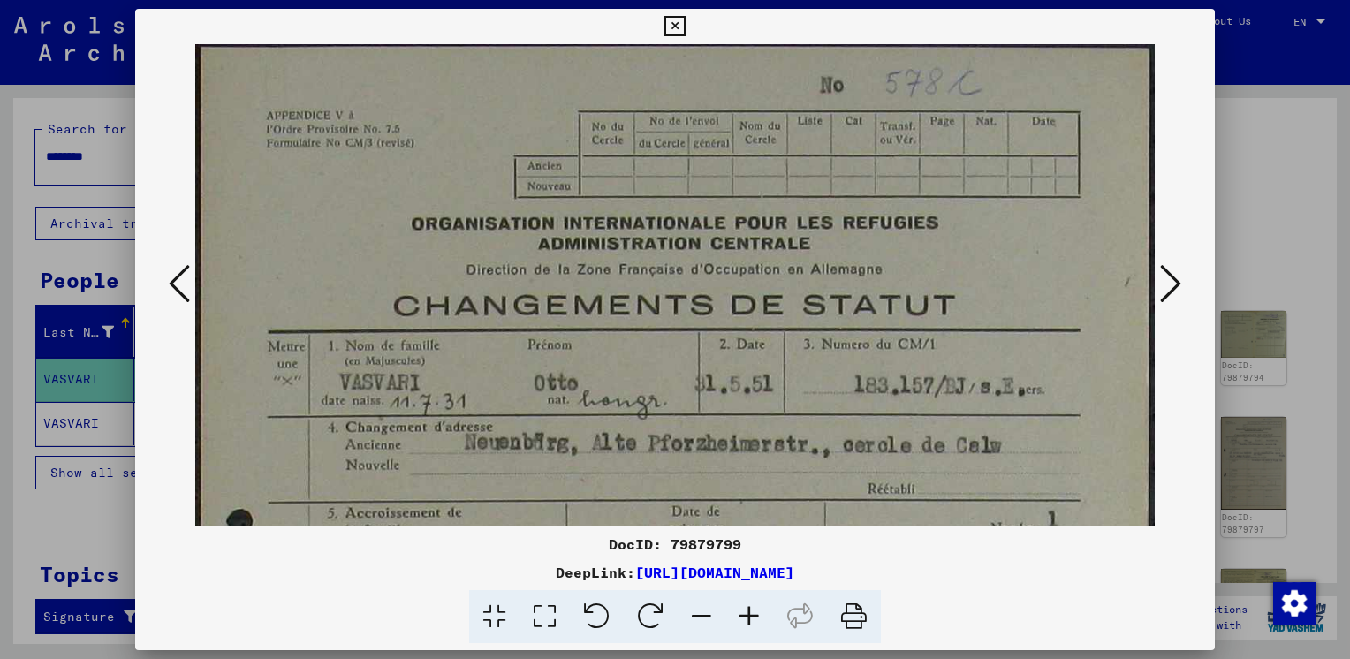
drag, startPoint x: 823, startPoint y: 284, endPoint x: 804, endPoint y: 369, distance: 87.0
drag, startPoint x: 611, startPoint y: 546, endPoint x: 746, endPoint y: 538, distance: 134.5
click at [746, 538] on div "DocID: 79879799" at bounding box center [674, 544] width 1079 height 21
copy div "DocID: 79879799"
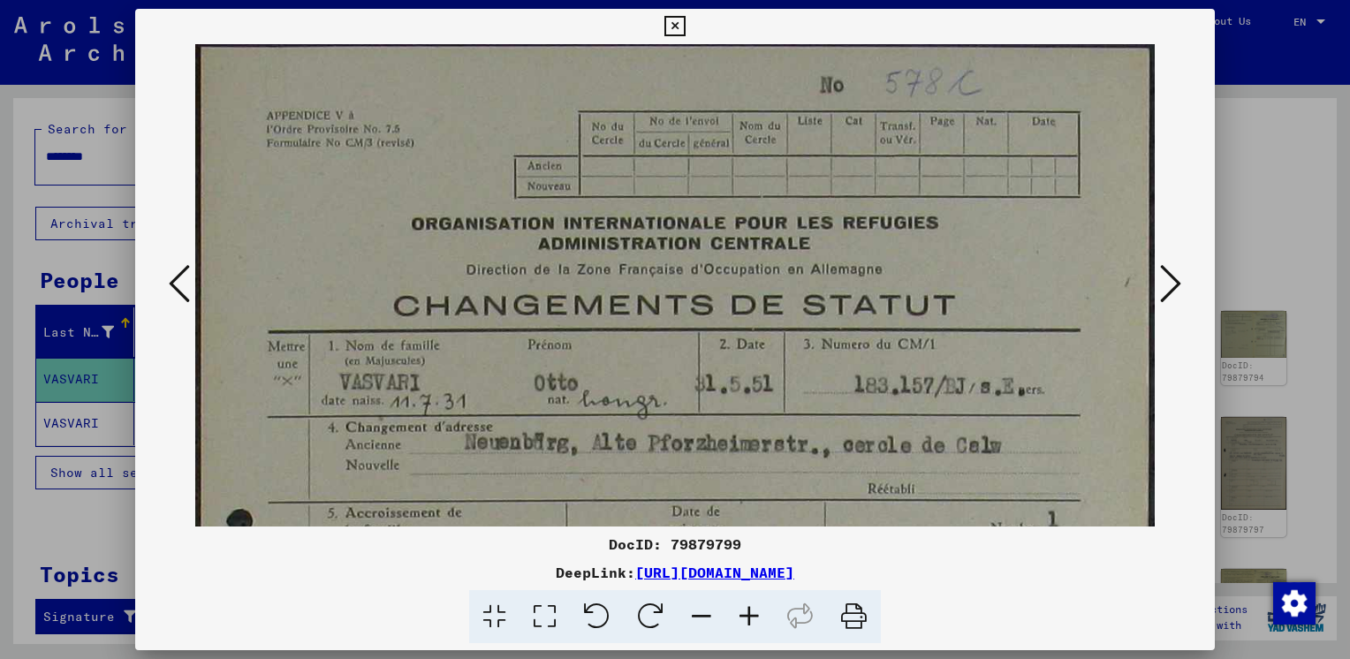
click at [554, 539] on div "DocID: 79879799" at bounding box center [674, 544] width 1079 height 21
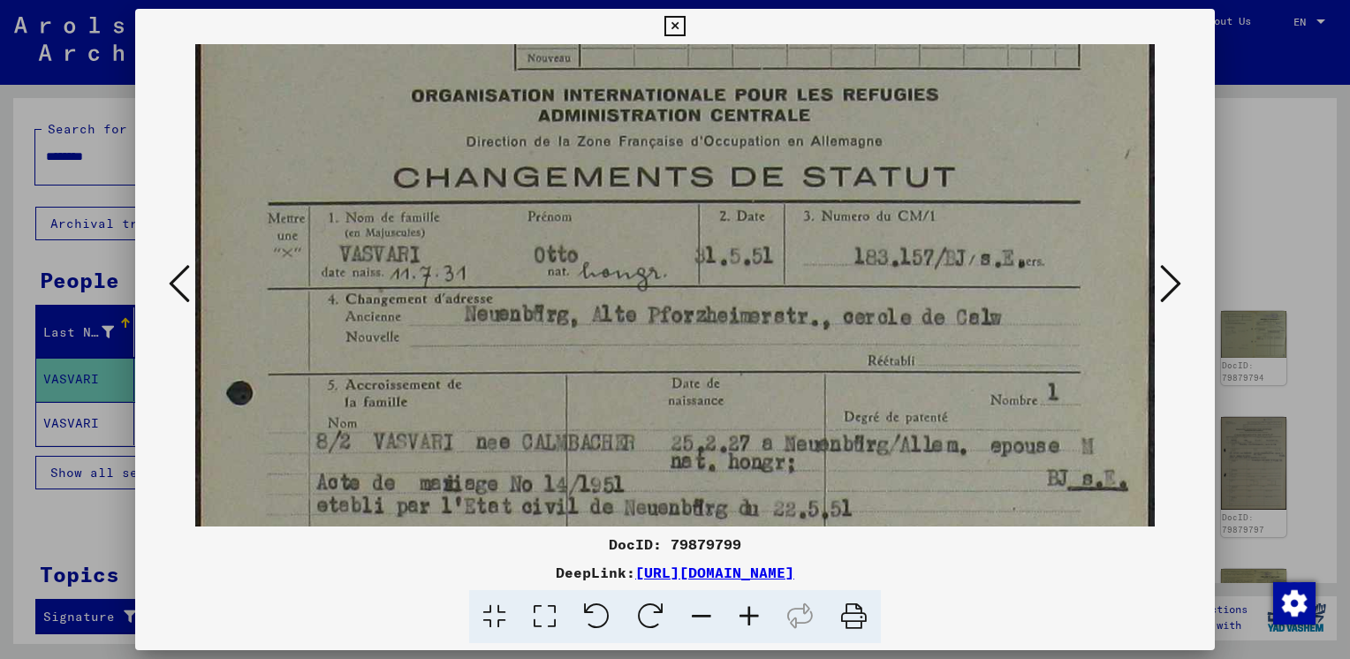
drag, startPoint x: 710, startPoint y: 312, endPoint x: 707, endPoint y: 244, distance: 68.1
click at [701, 189] on img at bounding box center [674, 591] width 959 height 1350
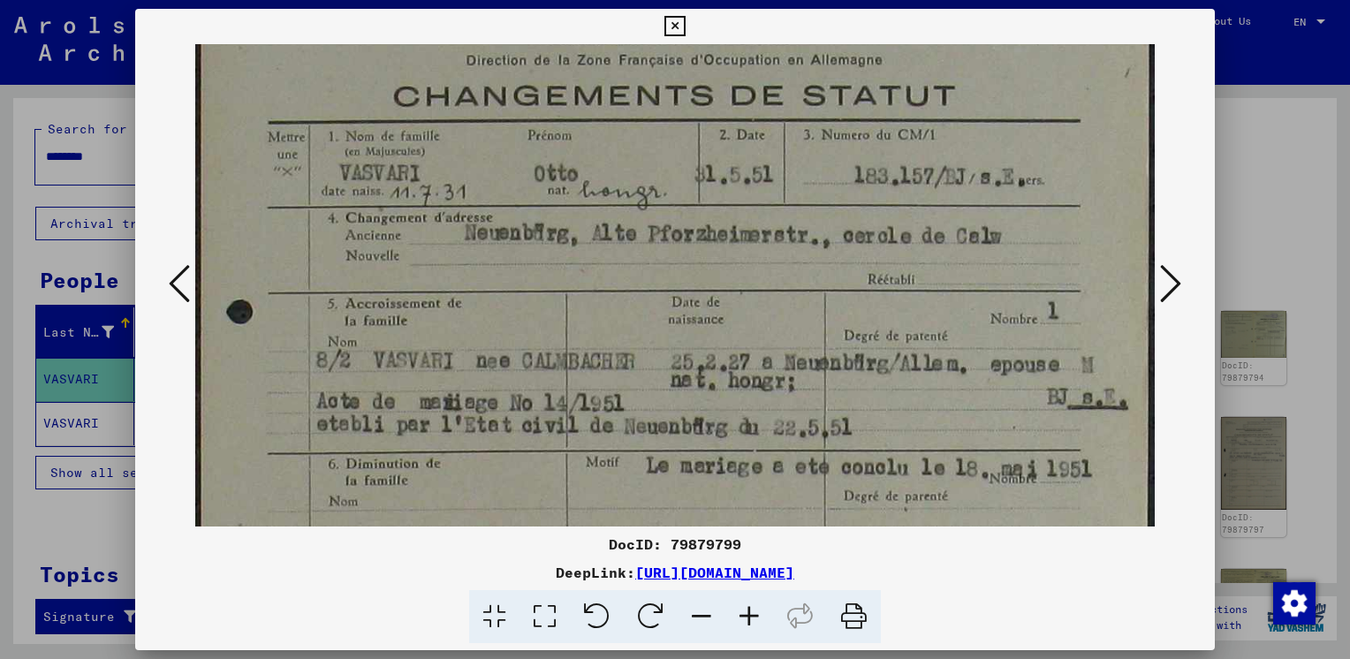
drag, startPoint x: 746, startPoint y: 353, endPoint x: 720, endPoint y: 280, distance: 77.7
click at [720, 280] on img at bounding box center [674, 510] width 959 height 1350
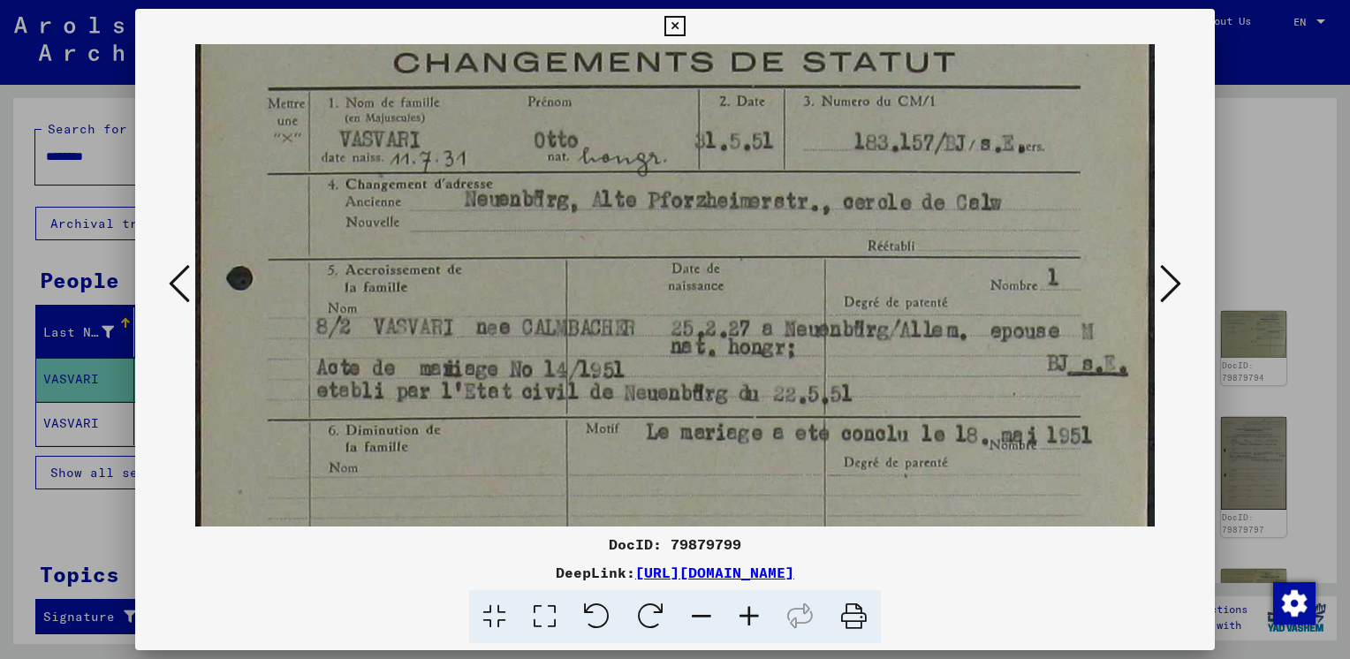
drag, startPoint x: 707, startPoint y: 309, endPoint x: 700, endPoint y: 276, distance: 34.3
click at [700, 276] on img at bounding box center [674, 476] width 959 height 1350
drag, startPoint x: 465, startPoint y: 203, endPoint x: 466, endPoint y: 216, distance: 13.3
click at [466, 204] on img at bounding box center [674, 480] width 959 height 1350
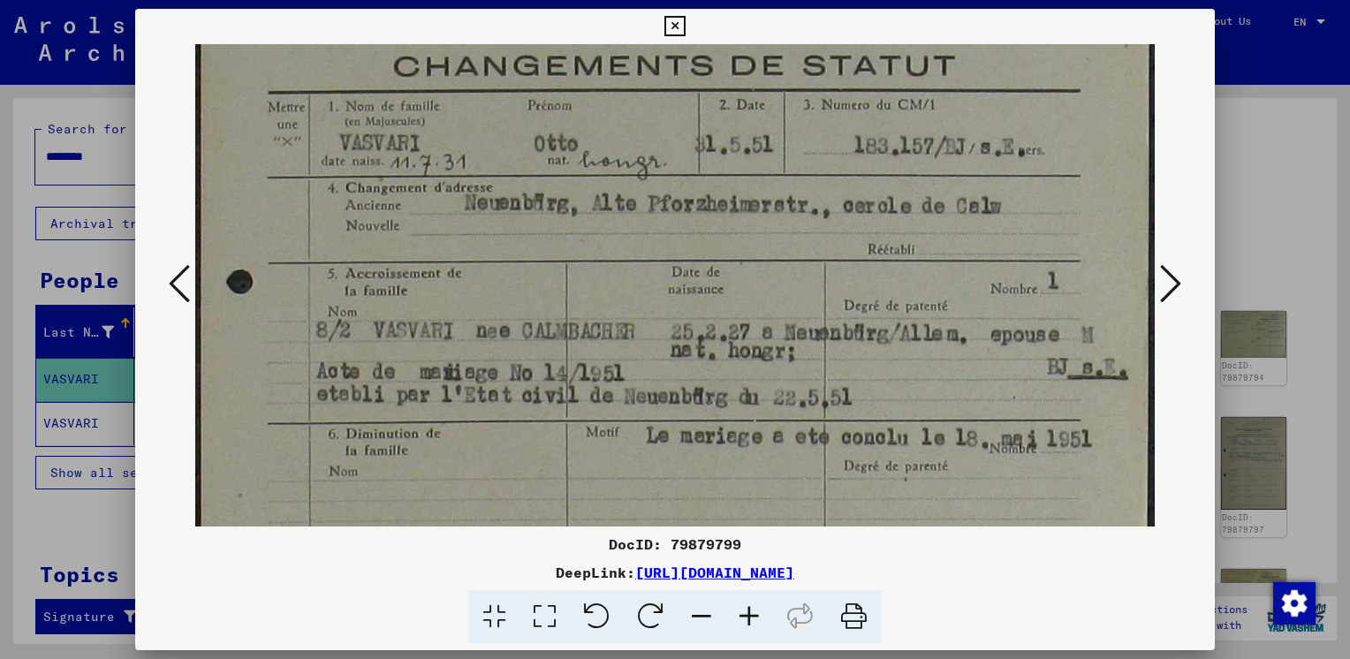
scroll to position [238, 0]
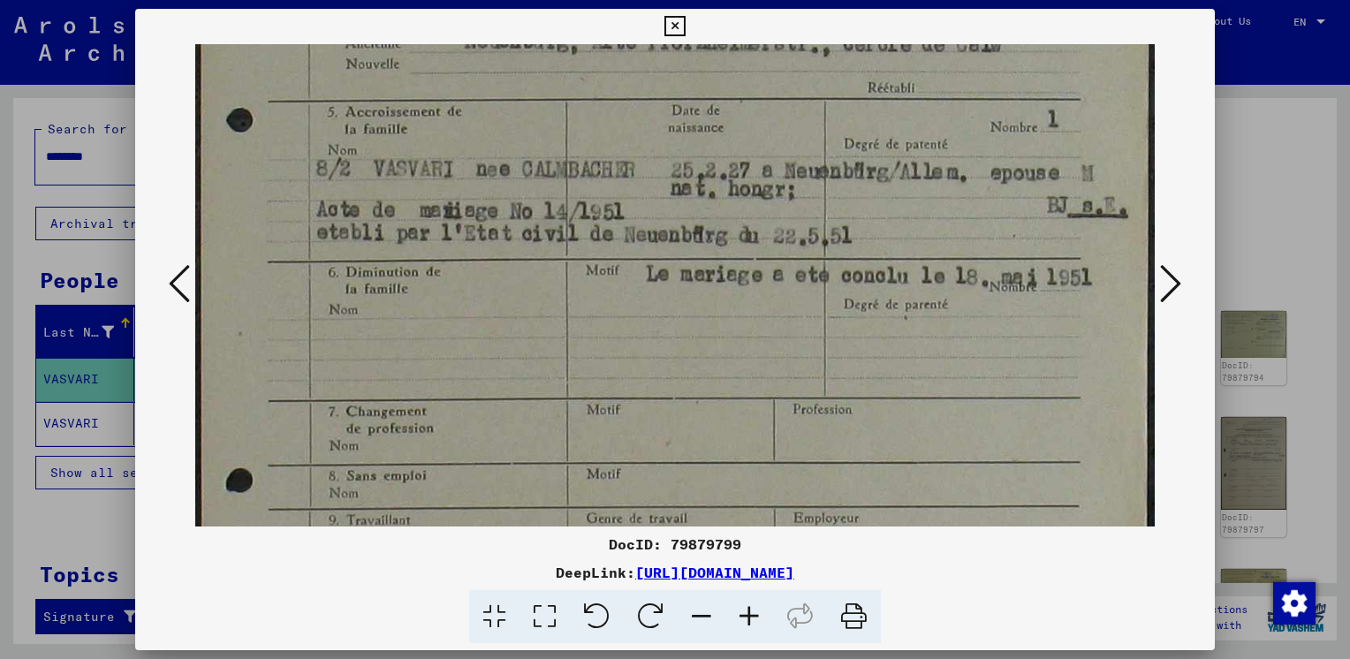
drag, startPoint x: 652, startPoint y: 265, endPoint x: 622, endPoint y: 123, distance: 145.4
click at [622, 123] on img at bounding box center [674, 318] width 959 height 1350
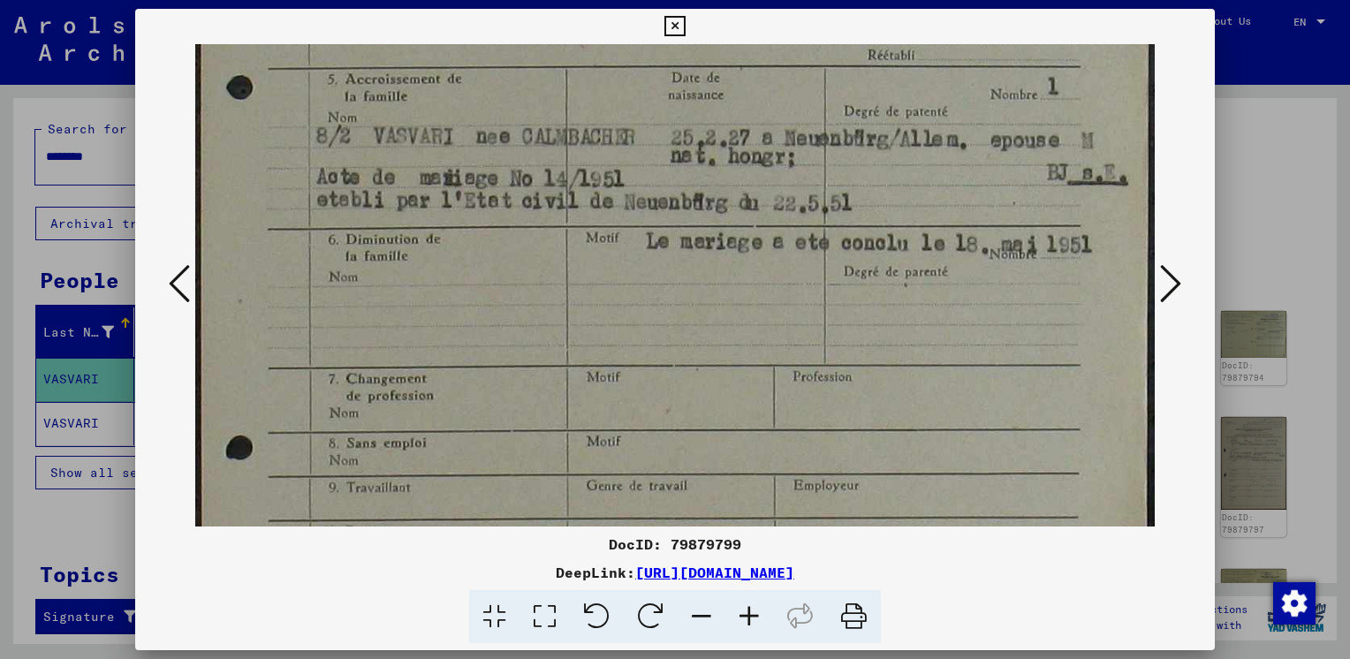
drag, startPoint x: 625, startPoint y: 177, endPoint x: 620, endPoint y: 136, distance: 40.9
click at [620, 136] on img at bounding box center [674, 285] width 959 height 1350
